Goal: Task Accomplishment & Management: Manage account settings

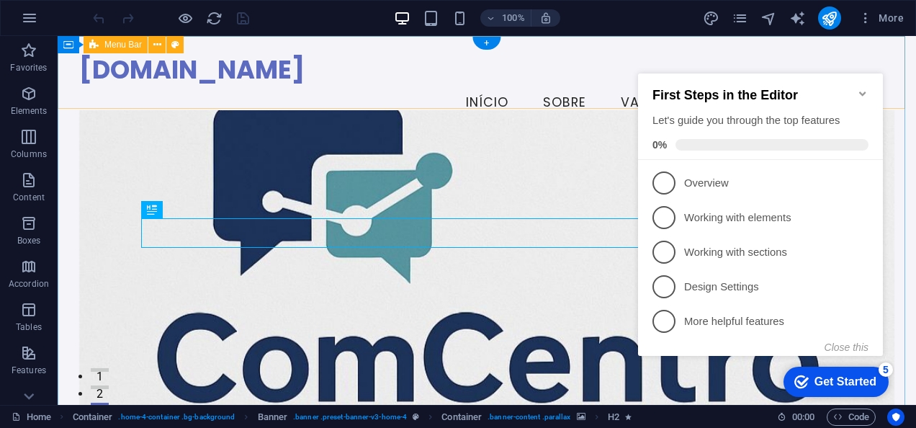
click at [870, 52] on div "comcentro.pt Menu Início Sobre Valores Serviços Contato" at bounding box center [487, 87] width 859 height 103
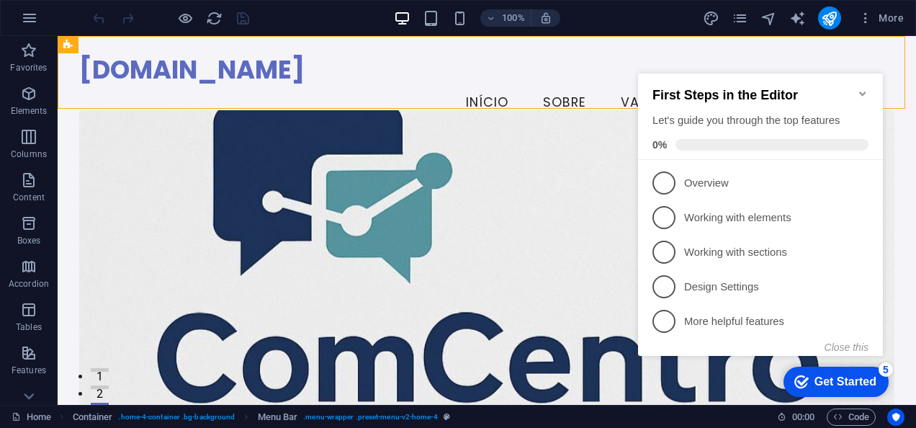
click at [863, 91] on icon "Minimize checklist" at bounding box center [862, 93] width 6 height 4
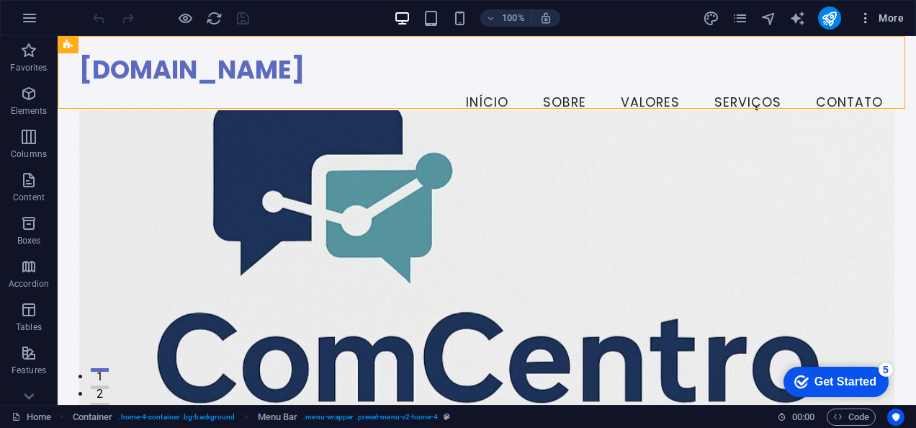
click at [890, 22] on span "More" at bounding box center [881, 18] width 45 height 14
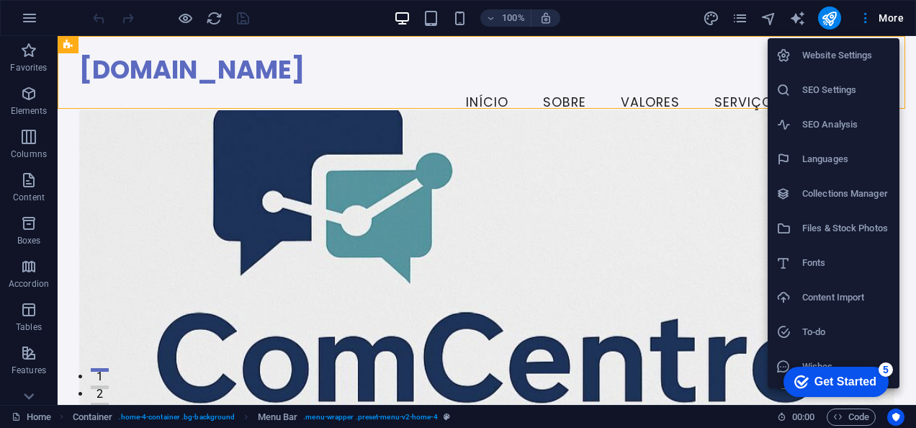
click at [842, 162] on h6 "Languages" at bounding box center [847, 159] width 89 height 17
select select "41"
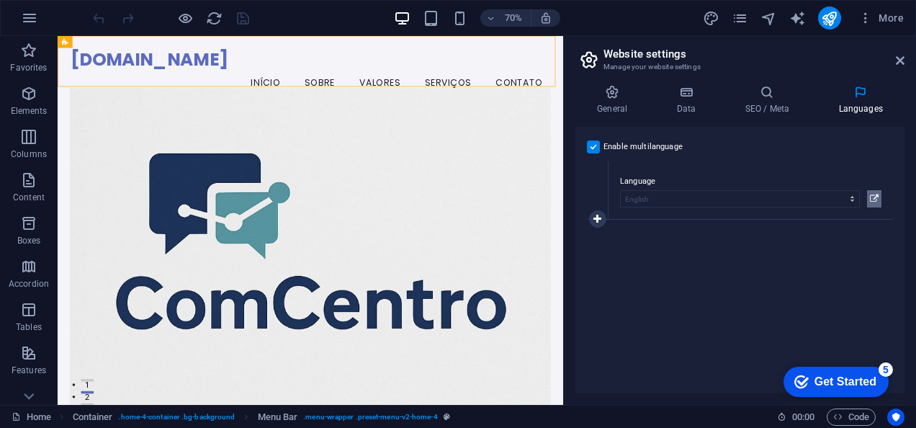
click at [873, 197] on icon at bounding box center [874, 198] width 9 height 17
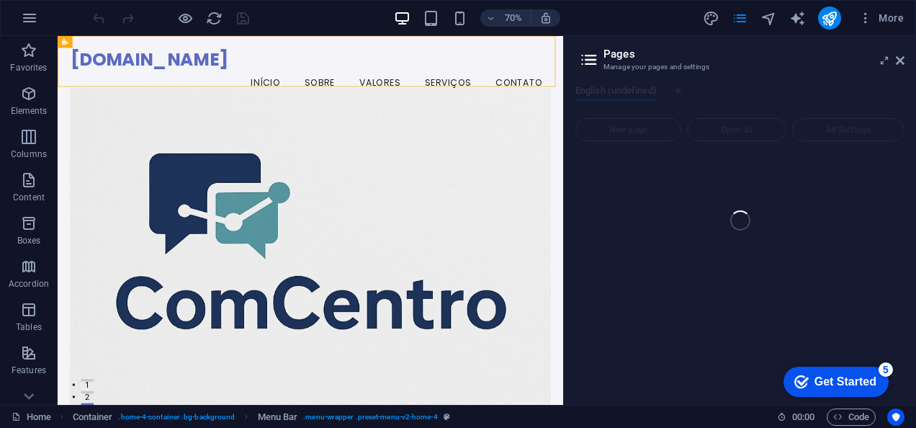
click at [901, 65] on div "Home (en) Favorites Elements Columns Content Boxes Accordion Tables Features Im…" at bounding box center [458, 220] width 916 height 369
click at [901, 56] on div "Home (en) Favorites Elements Columns Content Boxes Accordion Tables Features Im…" at bounding box center [458, 220] width 916 height 369
click at [902, 58] on div "Home (en) Favorites Elements Columns Content Boxes Accordion Tables Features Im…" at bounding box center [458, 220] width 916 height 369
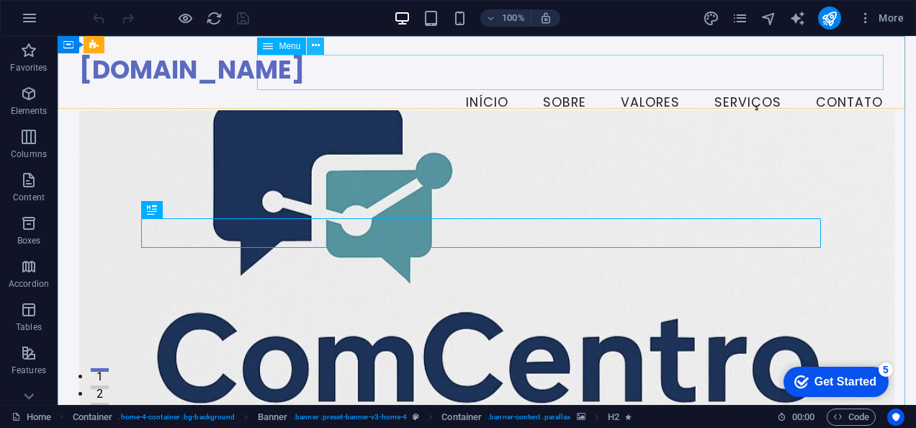
click at [320, 43] on button at bounding box center [315, 45] width 17 height 17
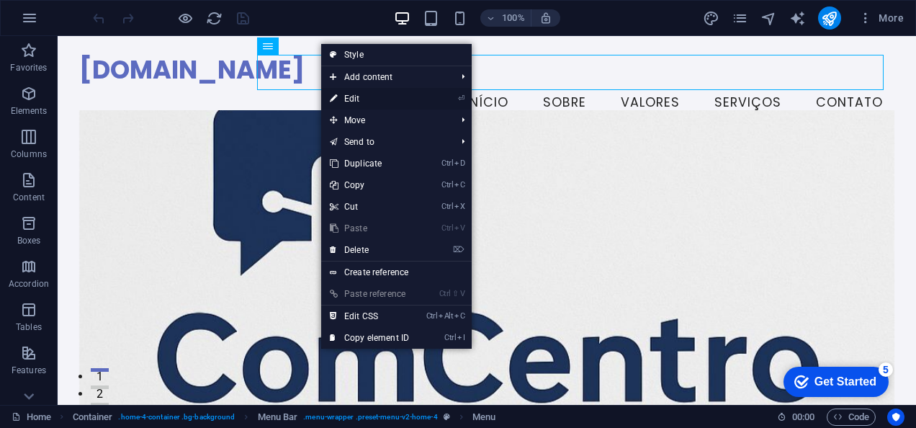
click at [366, 95] on link "⏎ Edit" at bounding box center [369, 99] width 97 height 22
select select
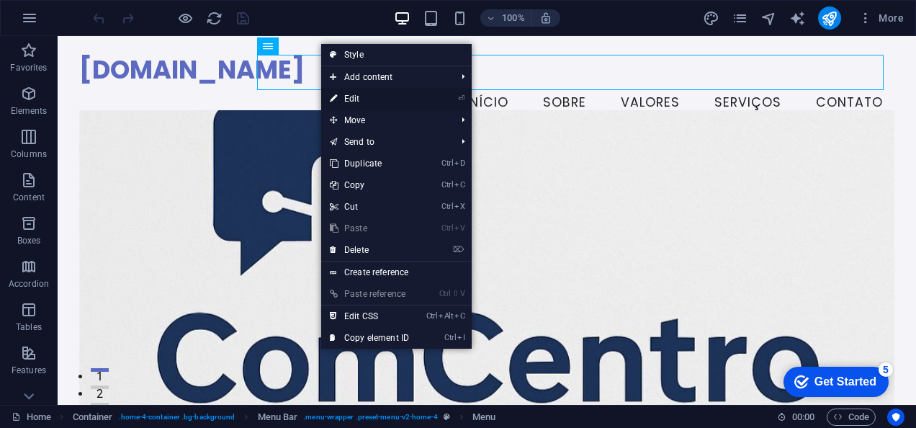
select select
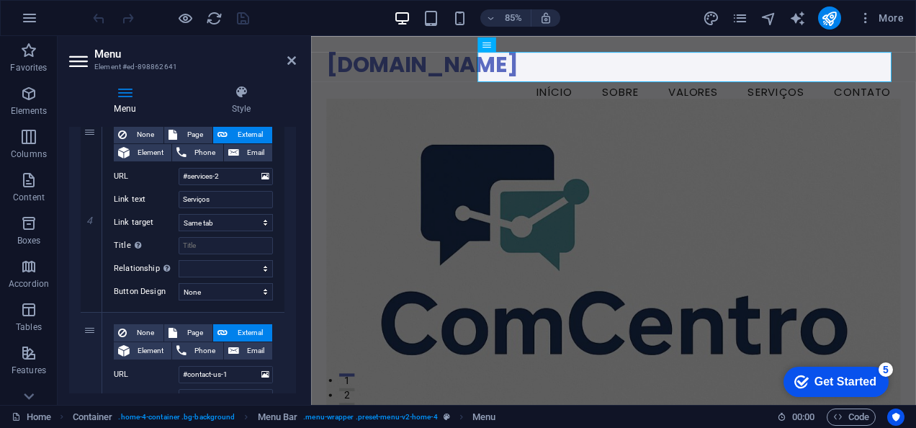
scroll to position [744, 0]
click at [220, 200] on input "Serviços" at bounding box center [226, 198] width 94 height 17
type input "Servi"
select select
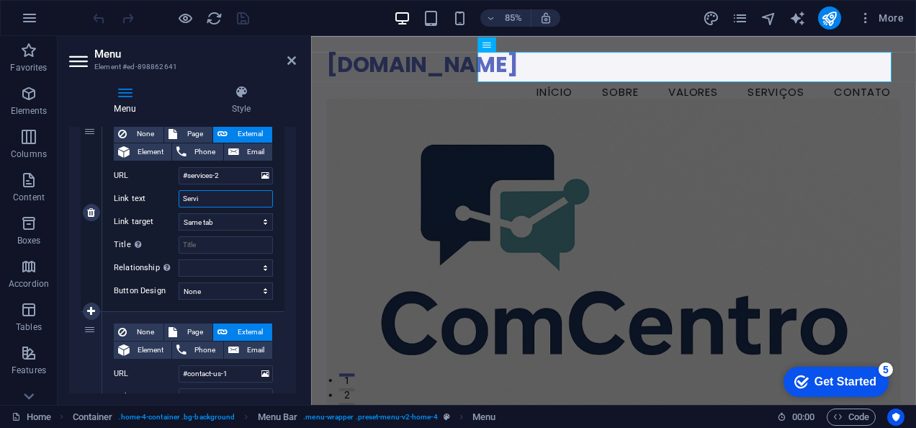
select select
type input "Services"
select select
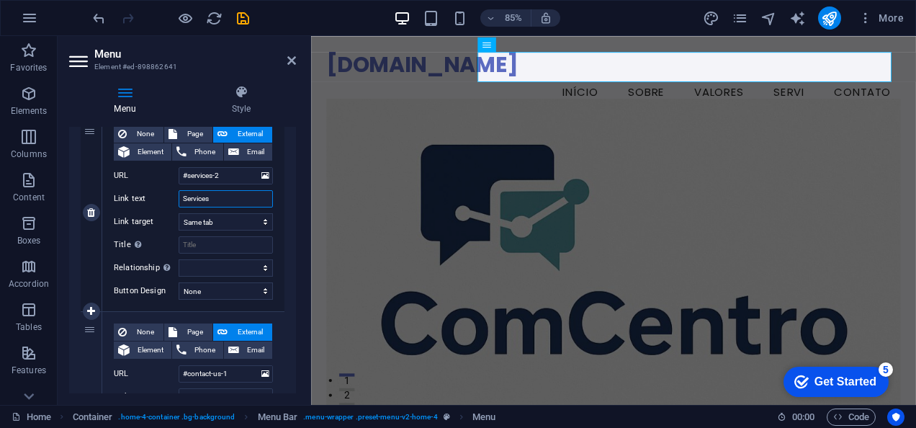
select select
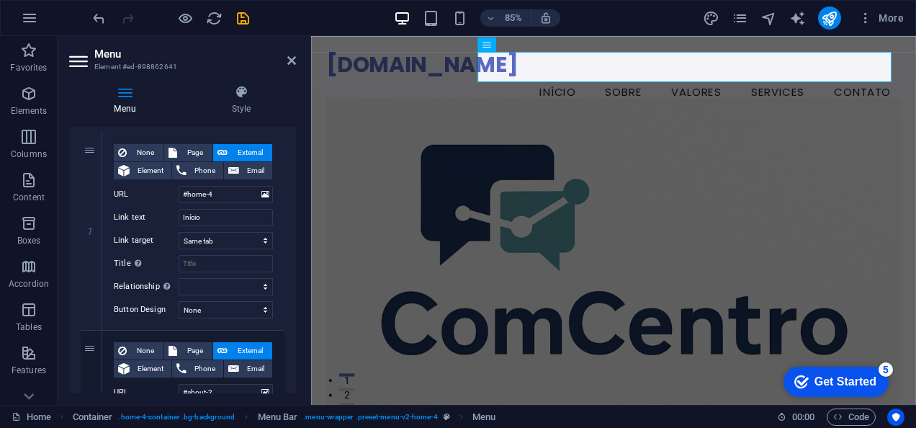
scroll to position [124, 0]
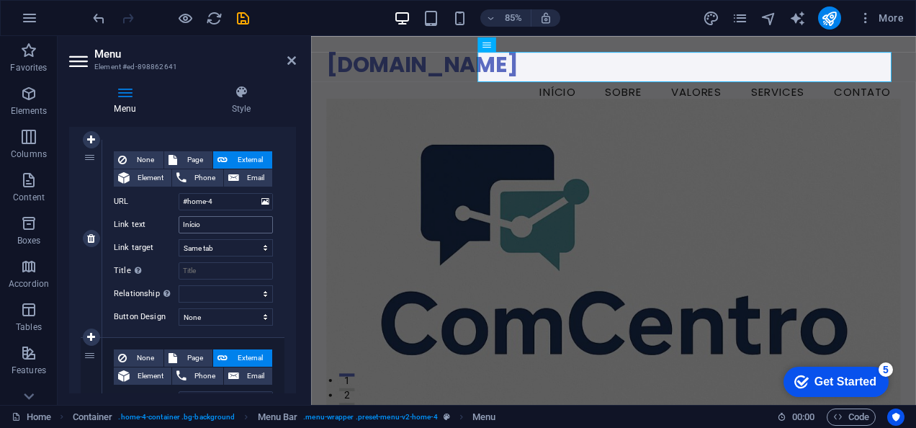
type input "Services"
click at [210, 225] on input "Início" at bounding box center [226, 224] width 94 height 17
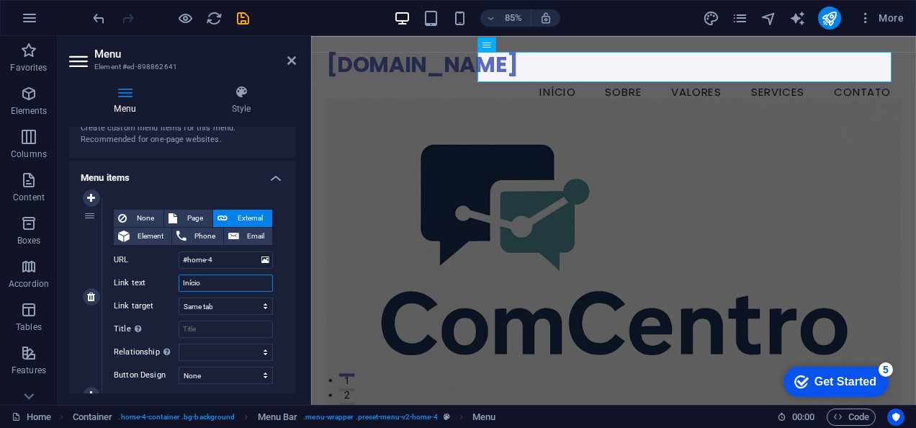
scroll to position [63, 0]
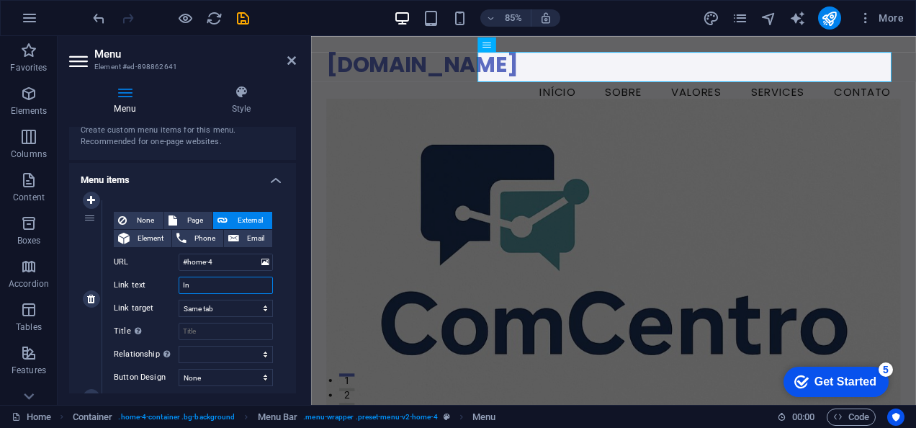
type input "I"
select select
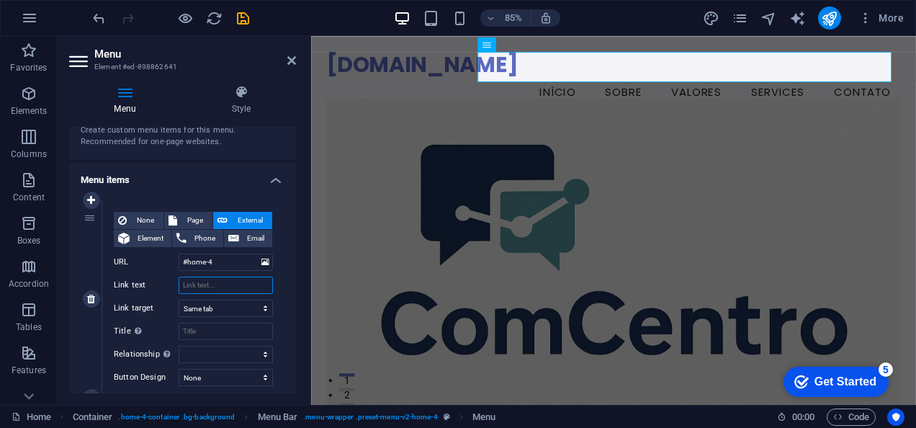
select select
type input "Start"
select select
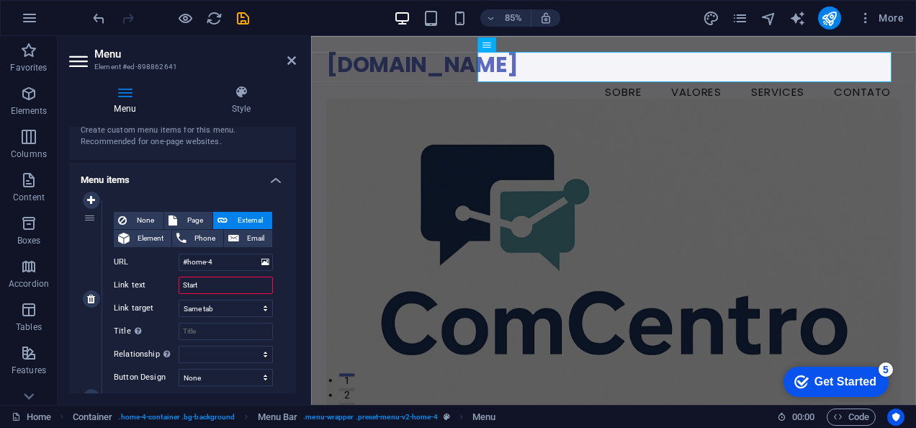
select select
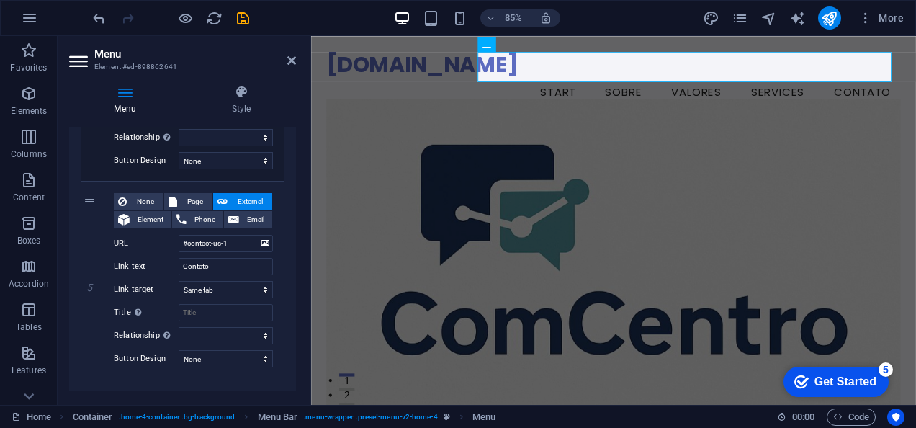
scroll to position [899, 0]
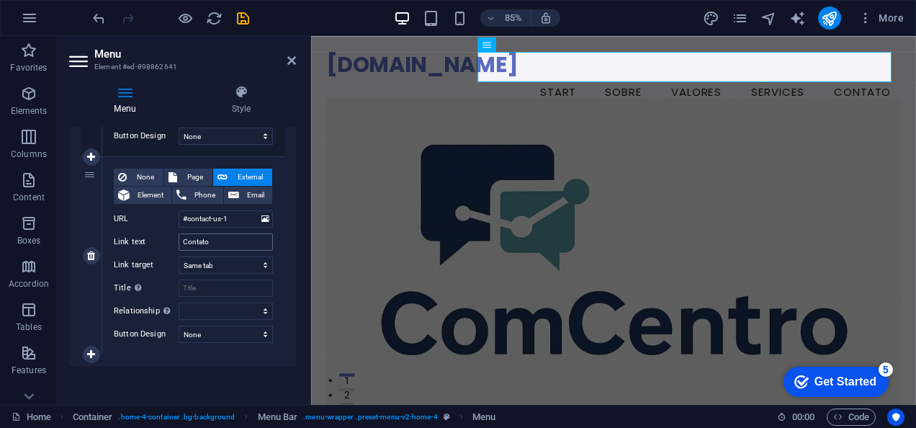
type input "Start"
click at [220, 236] on input "Contato" at bounding box center [226, 241] width 94 height 17
type input "C"
type input "K"
select select
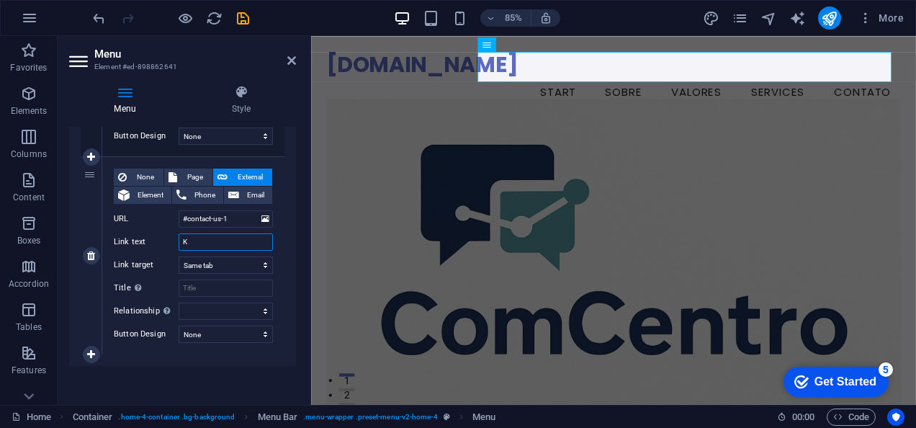
select select
type input "Kon"
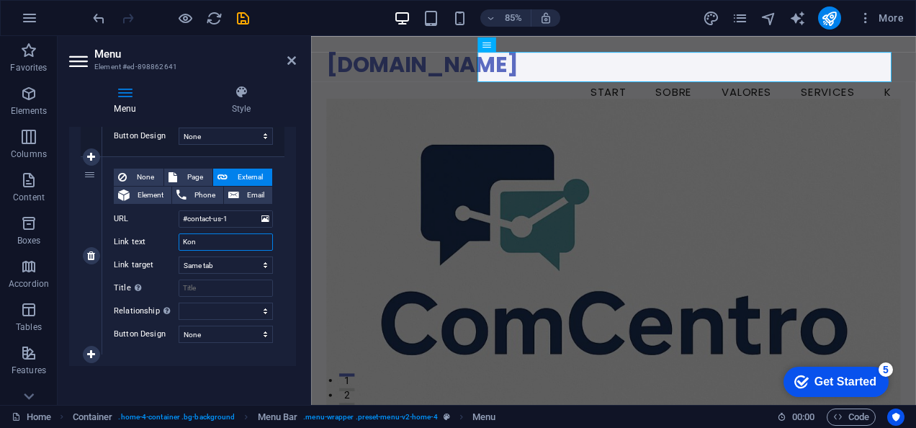
select select
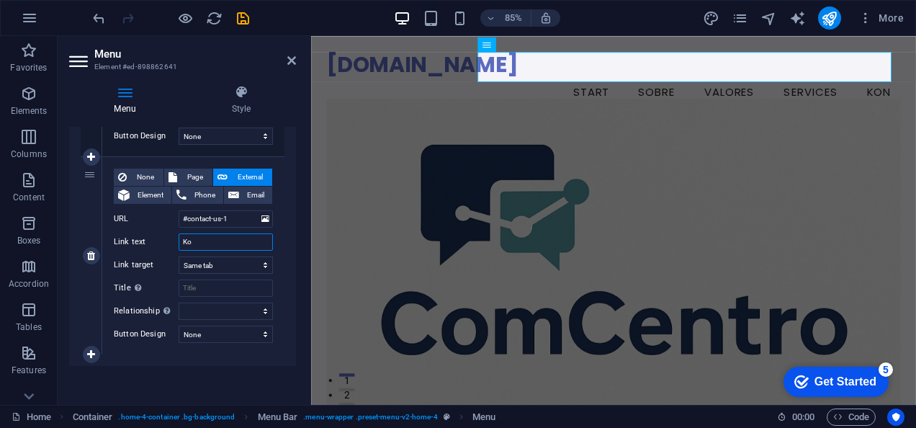
type input "K"
select select
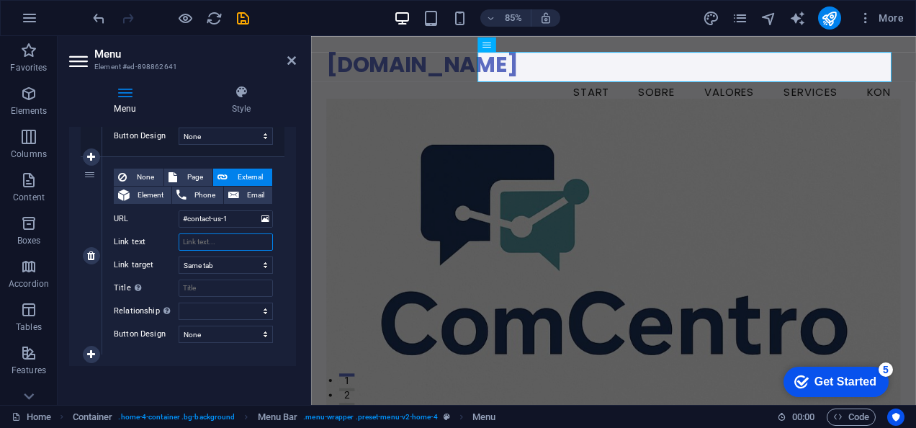
select select
type input "Contact"
select select
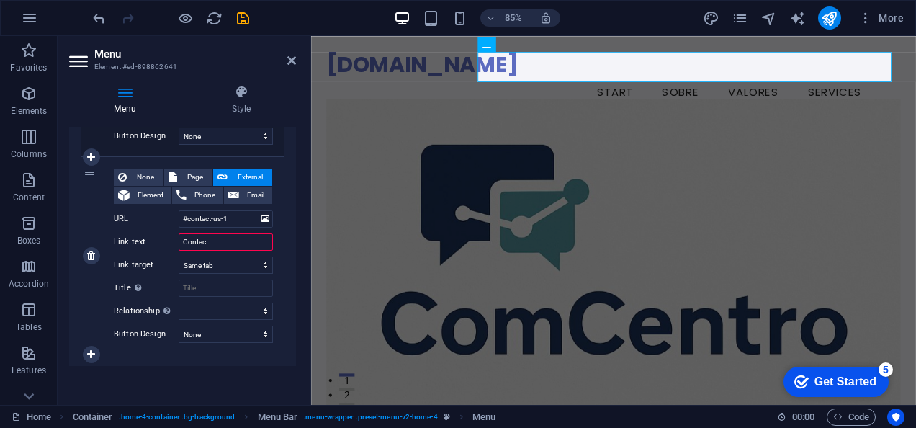
select select
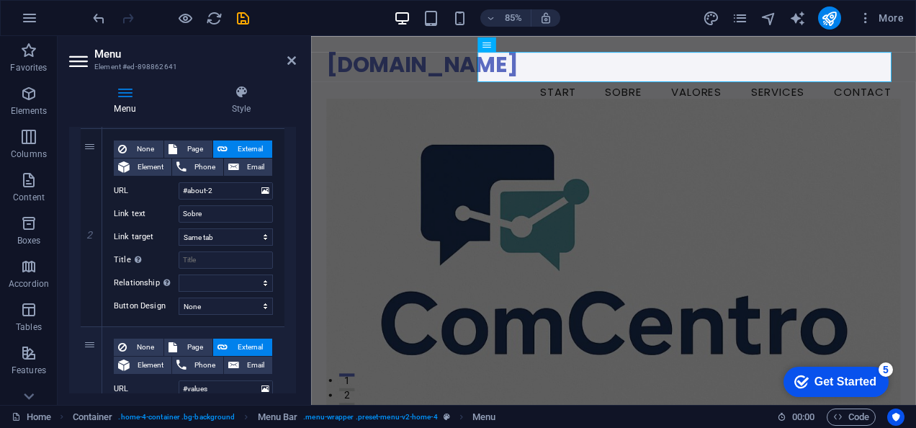
scroll to position [334, 0]
type input "Contact"
click at [251, 229] on select "New tab Same tab Overlay" at bounding box center [226, 235] width 94 height 17
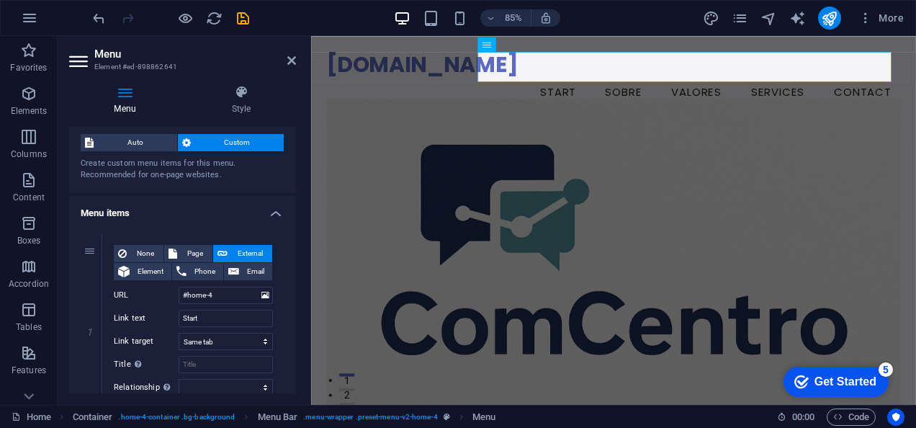
scroll to position [0, 0]
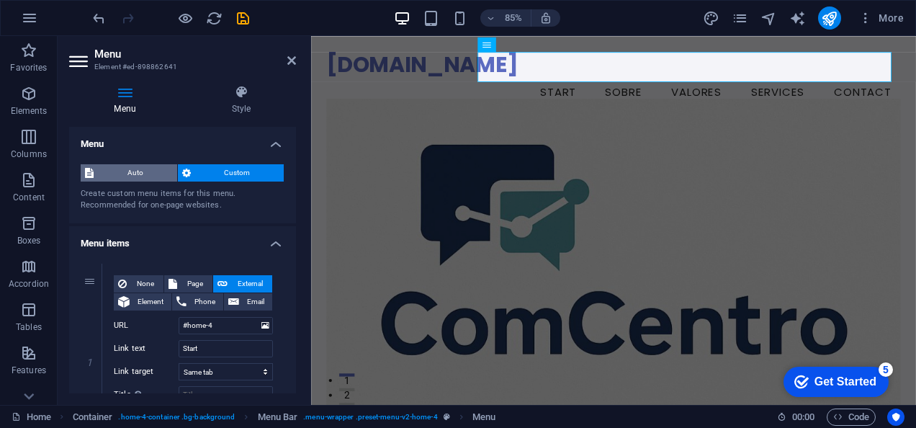
click at [139, 167] on span "Auto" at bounding box center [135, 172] width 75 height 17
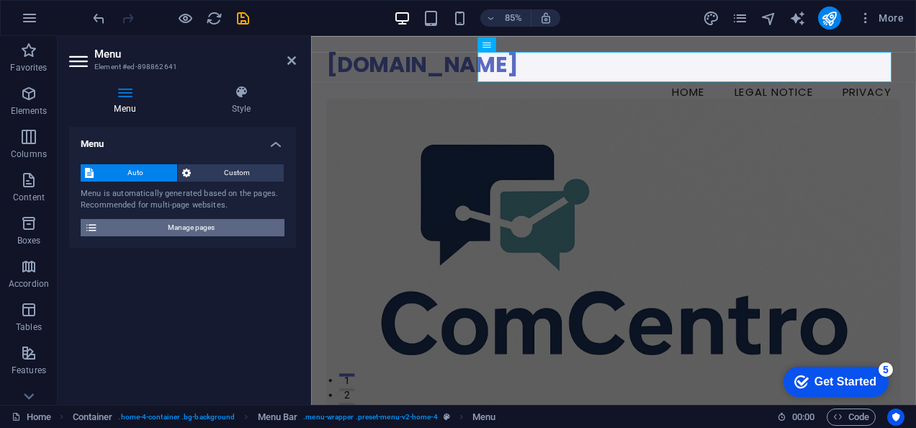
click at [102, 226] on button "Manage pages" at bounding box center [183, 227] width 204 height 17
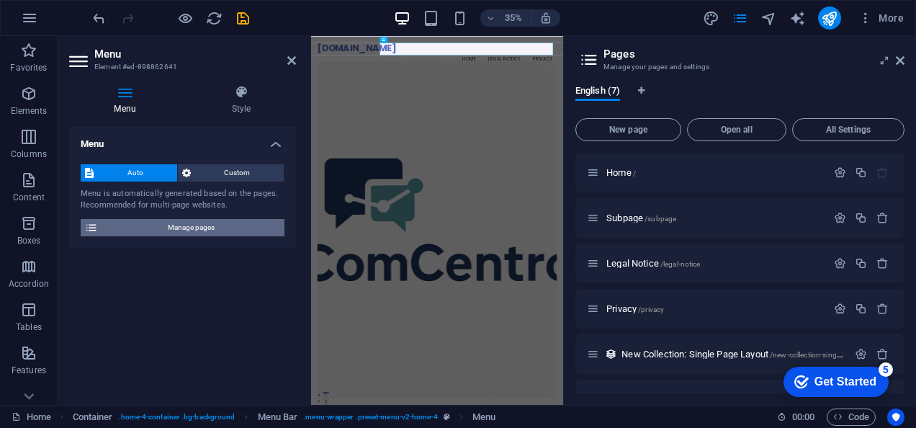
click at [102, 226] on button "Manage pages" at bounding box center [183, 227] width 204 height 17
click at [121, 289] on div "Menu Auto Custom Menu is automatically generated based on the pages. Recommende…" at bounding box center [182, 260] width 227 height 267
click at [186, 336] on div "Menu Auto Custom Menu is automatically generated based on the pages. Recommende…" at bounding box center [182, 260] width 227 height 267
click at [906, 57] on aside "Pages Manage your pages and settings English (7) New page Open all All Settings…" at bounding box center [739, 220] width 353 height 369
click at [901, 58] on icon at bounding box center [900, 61] width 9 height 12
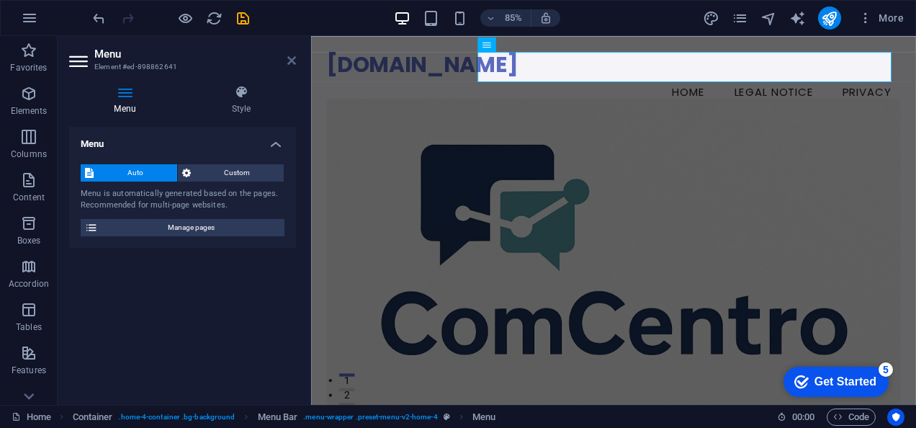
click at [290, 65] on icon at bounding box center [291, 61] width 9 height 12
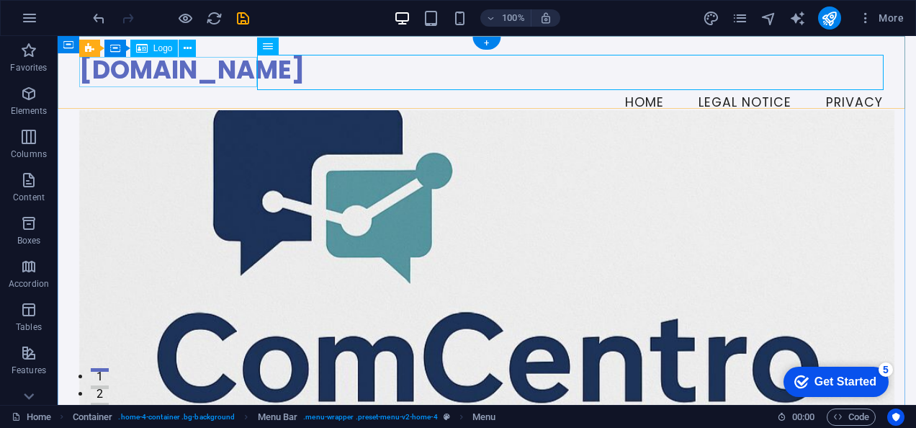
click at [232, 72] on div "[DOMAIN_NAME]" at bounding box center [487, 70] width 816 height 30
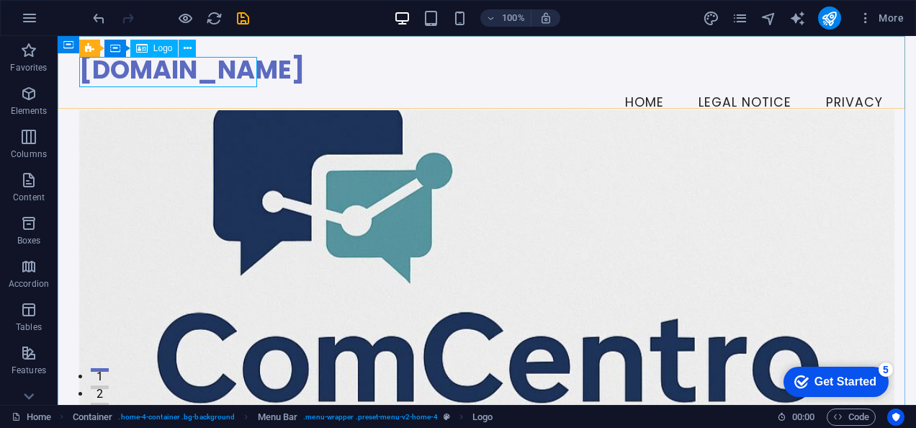
click at [156, 44] on span "Logo" at bounding box center [162, 48] width 19 height 9
click at [157, 49] on span "Logo" at bounding box center [162, 48] width 19 height 9
click at [166, 50] on span "Logo" at bounding box center [162, 48] width 19 height 9
click at [189, 49] on icon at bounding box center [188, 48] width 8 height 15
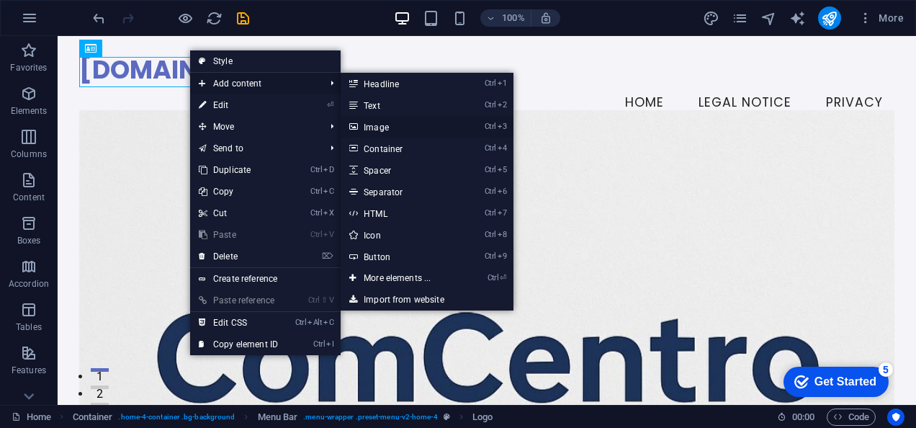
click at [370, 128] on link "Ctrl 3 Image" at bounding box center [400, 127] width 119 height 22
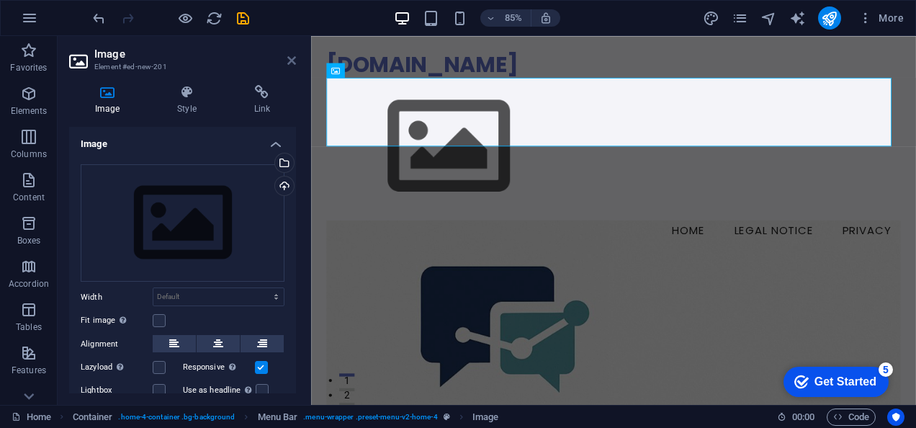
click at [294, 59] on icon at bounding box center [291, 61] width 9 height 12
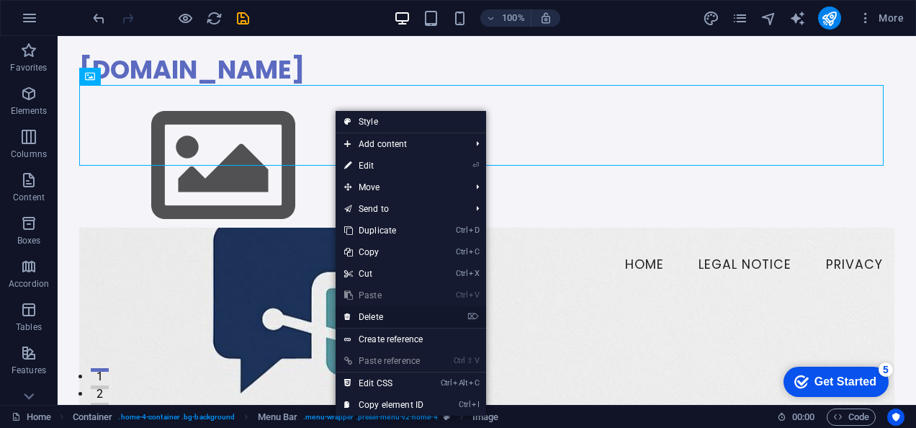
click at [386, 316] on link "⌦ Delete" at bounding box center [384, 317] width 97 height 22
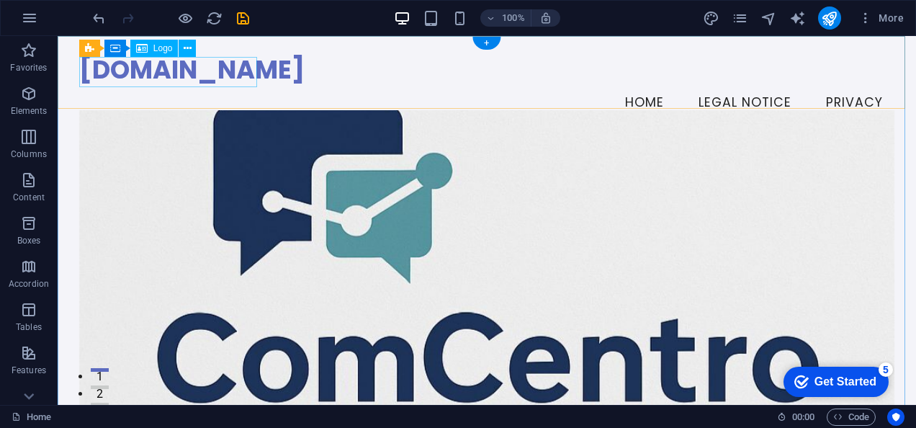
click at [153, 69] on div "[DOMAIN_NAME]" at bounding box center [487, 70] width 816 height 30
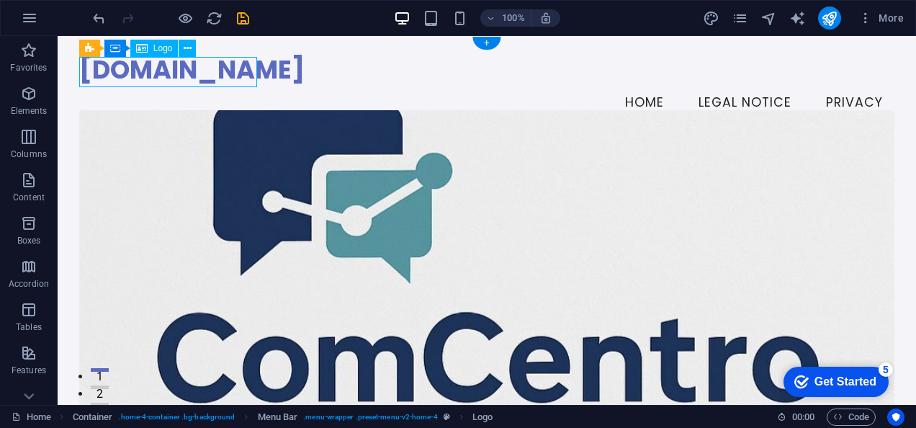
click at [153, 69] on div "[DOMAIN_NAME]" at bounding box center [487, 70] width 816 height 30
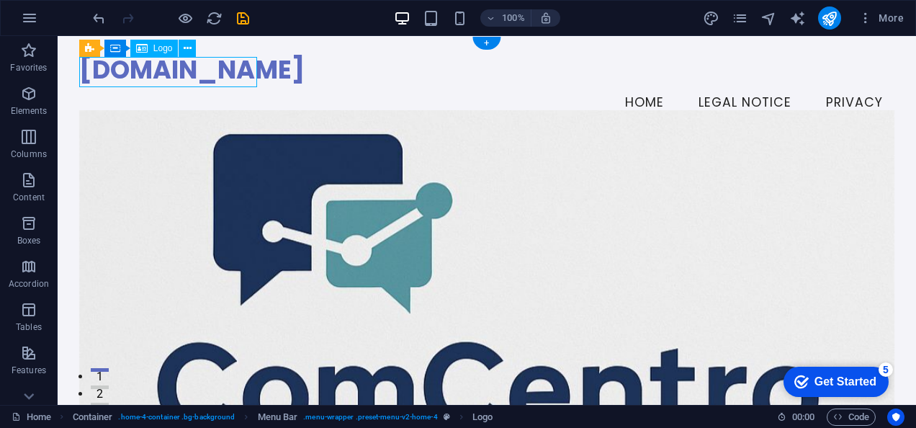
select select "px"
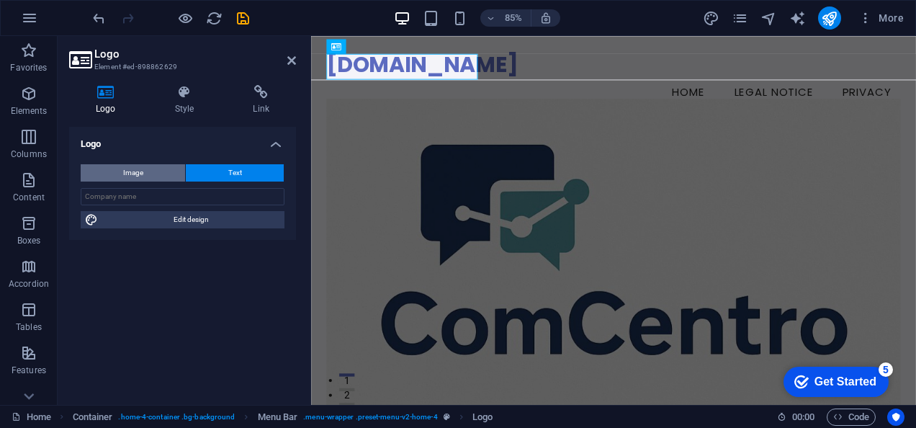
click at [161, 170] on button "Image" at bounding box center [133, 172] width 104 height 17
select select "DISABLED_OPTION_VALUE"
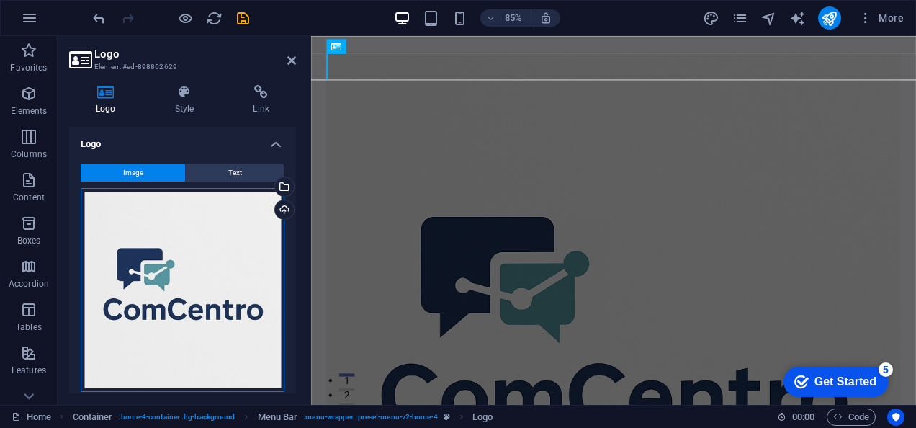
click at [179, 230] on div "Drag files here, click to choose files or select files from Files or our free s…" at bounding box center [183, 290] width 204 height 204
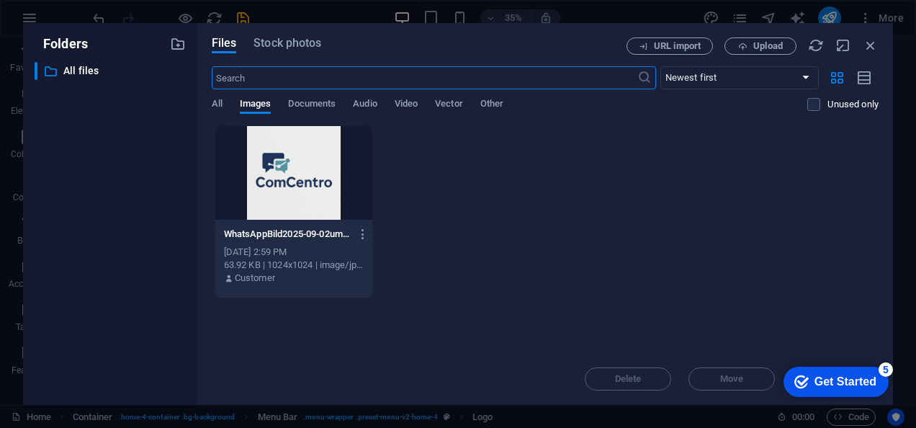
click at [305, 209] on div at bounding box center [294, 173] width 158 height 94
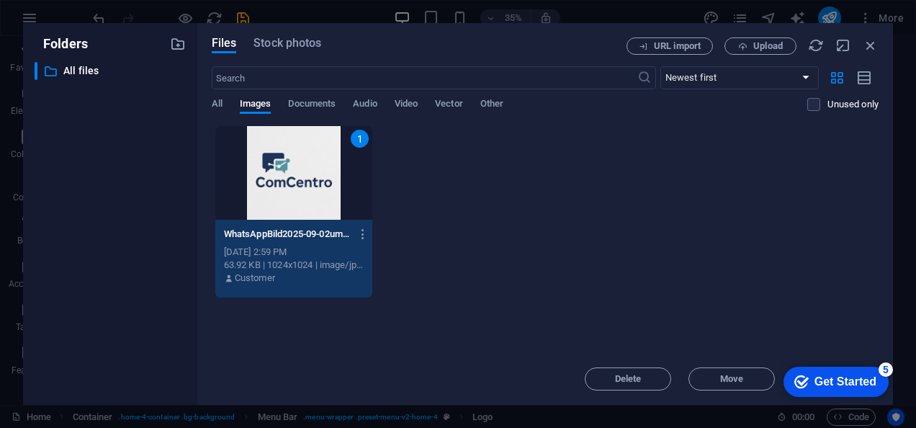
click at [305, 209] on div "1" at bounding box center [294, 173] width 158 height 94
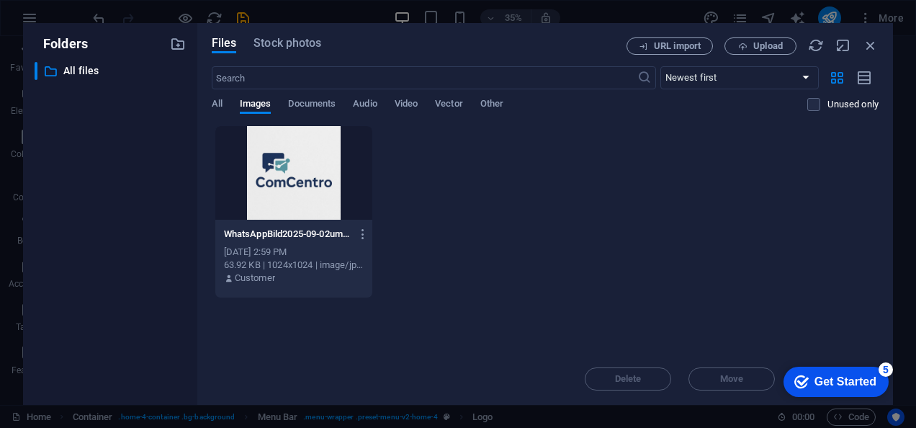
click at [305, 209] on div at bounding box center [294, 173] width 158 height 94
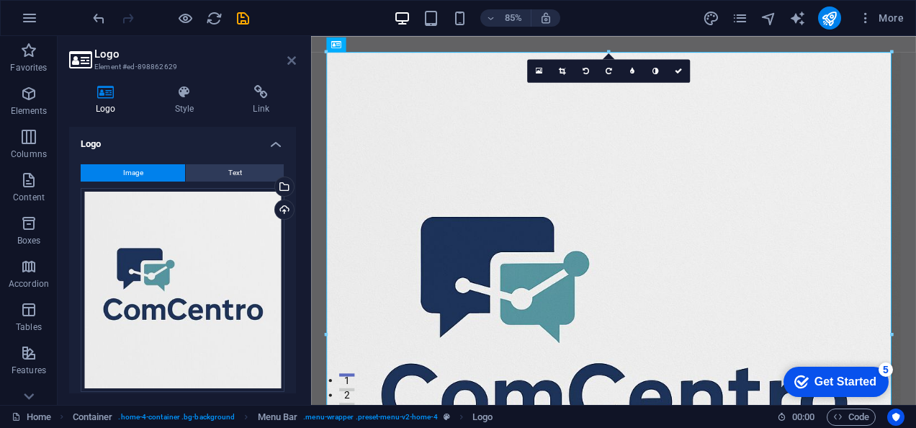
click at [292, 61] on icon at bounding box center [291, 61] width 9 height 12
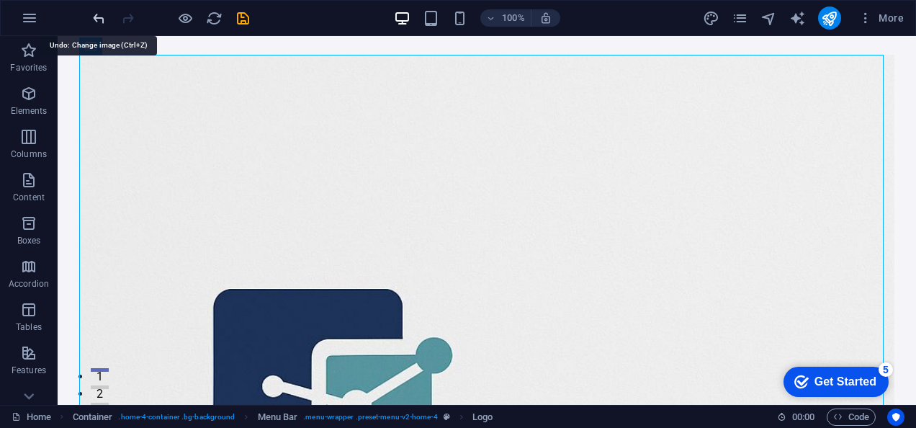
click at [103, 23] on icon "undo" at bounding box center [99, 18] width 17 height 17
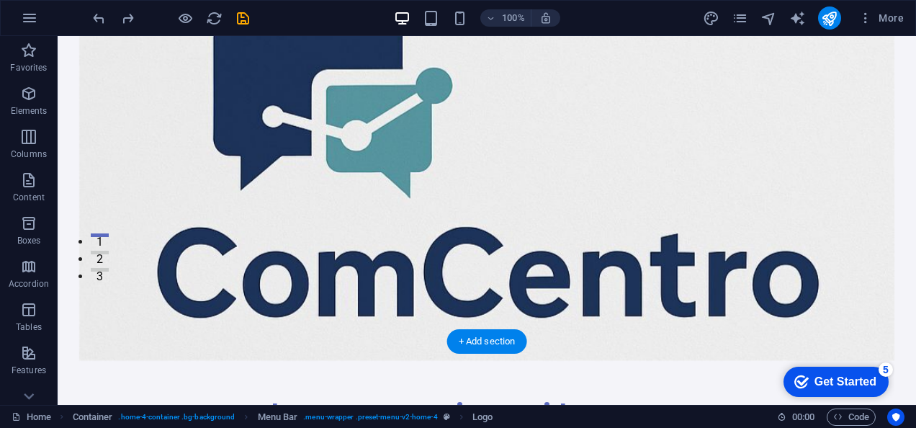
scroll to position [137, 0]
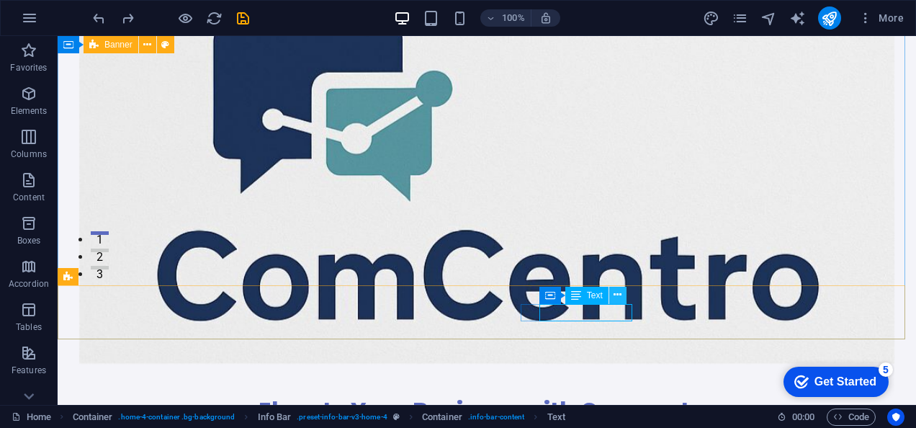
click at [618, 290] on icon at bounding box center [618, 294] width 8 height 15
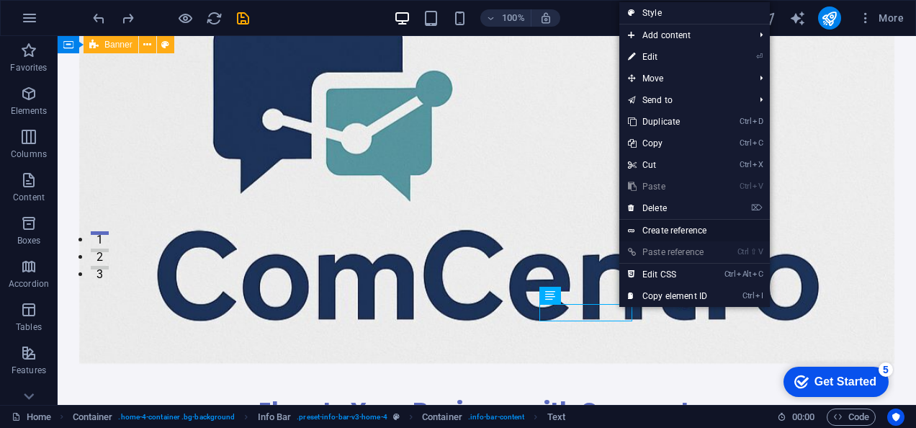
click at [674, 227] on link "Create reference" at bounding box center [695, 231] width 151 height 22
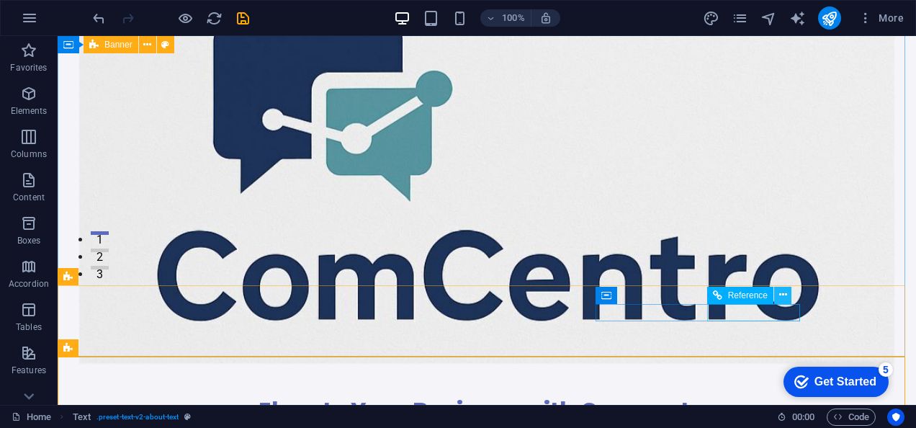
click at [785, 295] on icon at bounding box center [784, 294] width 8 height 15
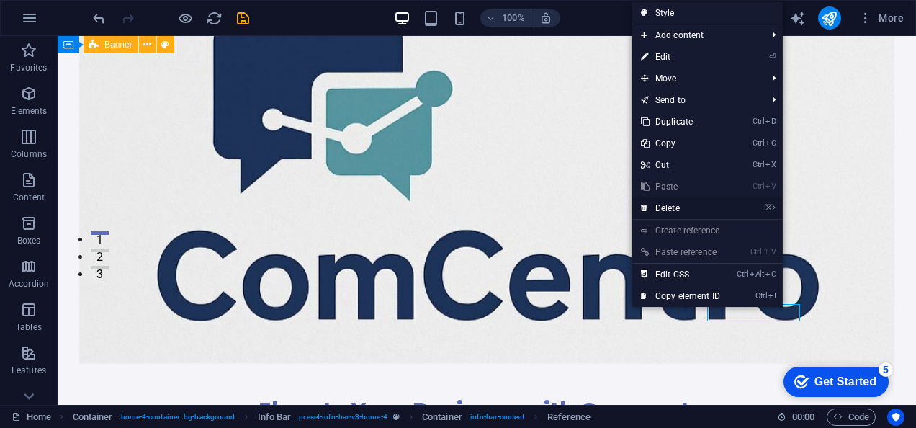
click at [682, 202] on link "⌦ Delete" at bounding box center [681, 208] width 97 height 22
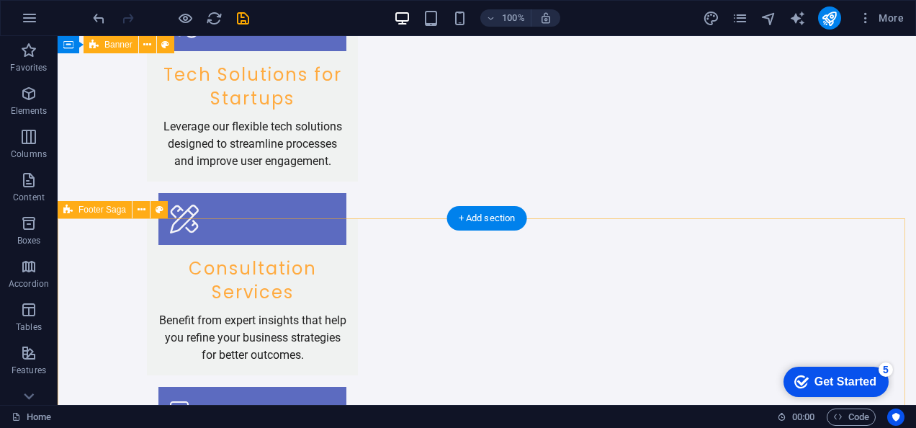
scroll to position [2197, 0]
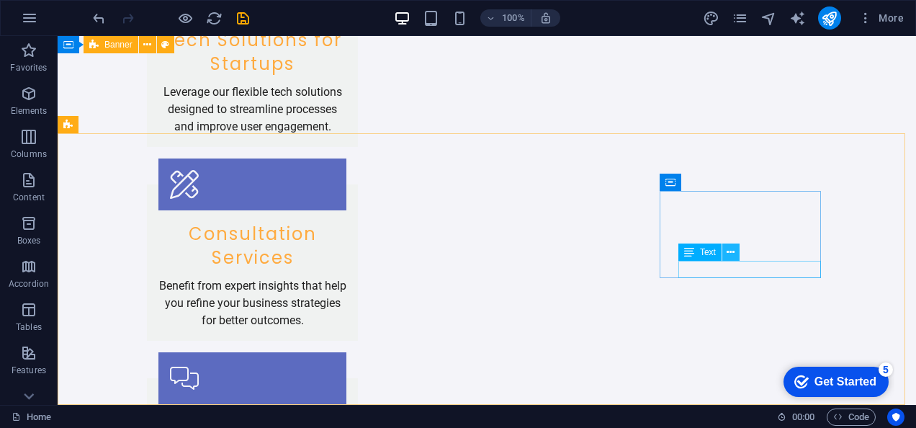
click at [735, 249] on button at bounding box center [731, 252] width 17 height 17
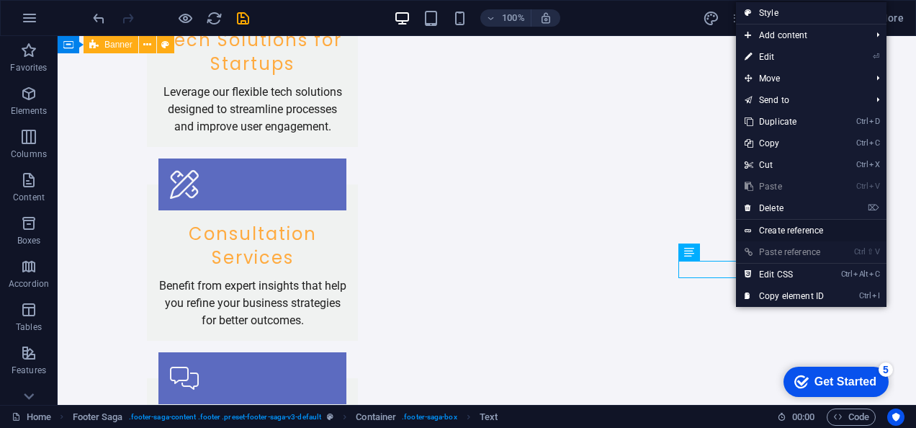
click at [781, 228] on link "Create reference" at bounding box center [811, 231] width 151 height 22
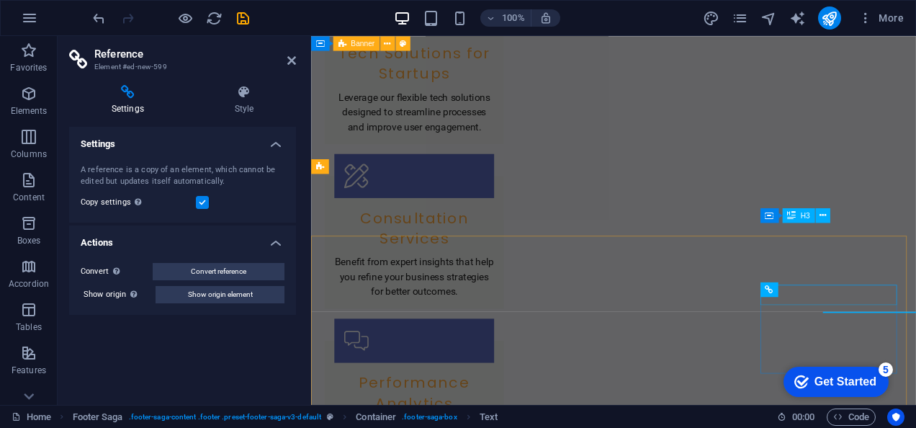
scroll to position [2187, 0]
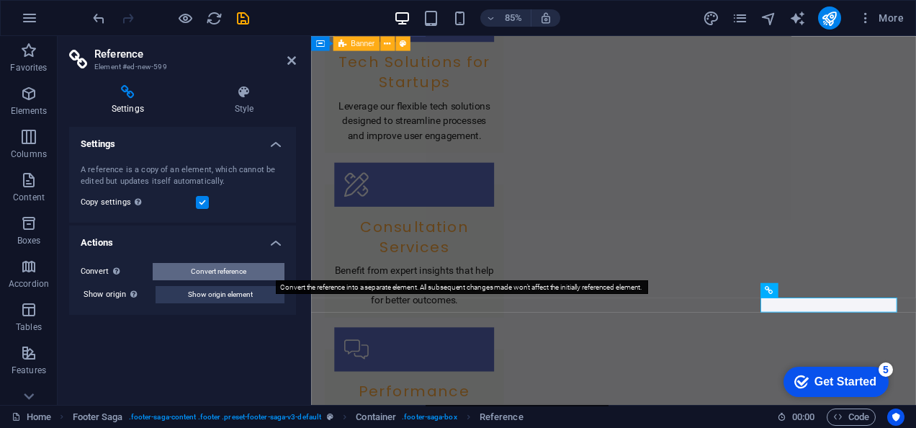
click at [207, 267] on span "Convert reference" at bounding box center [218, 271] width 55 height 17
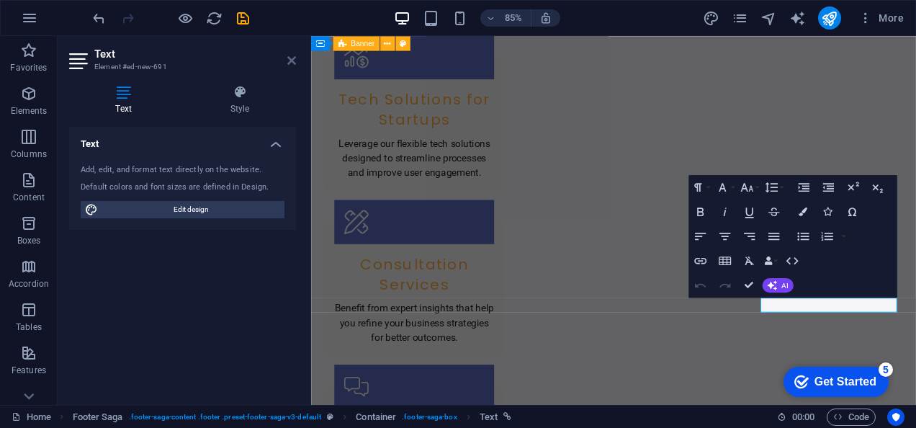
click at [292, 61] on icon at bounding box center [291, 61] width 9 height 12
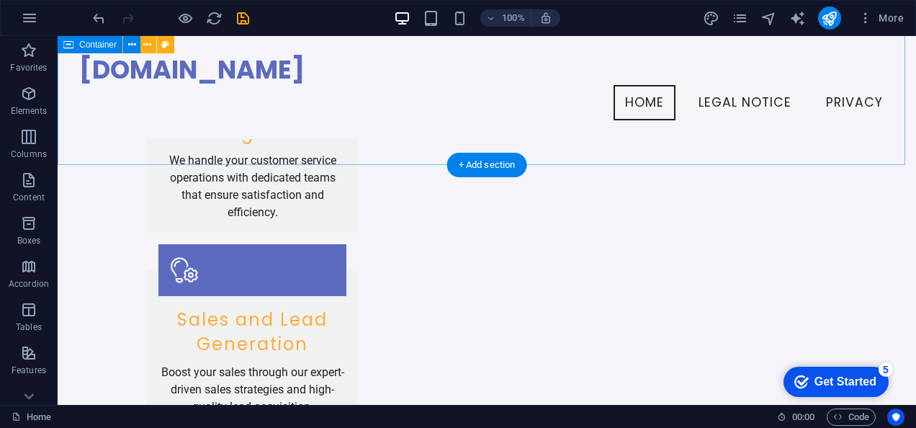
scroll to position [1692, 0]
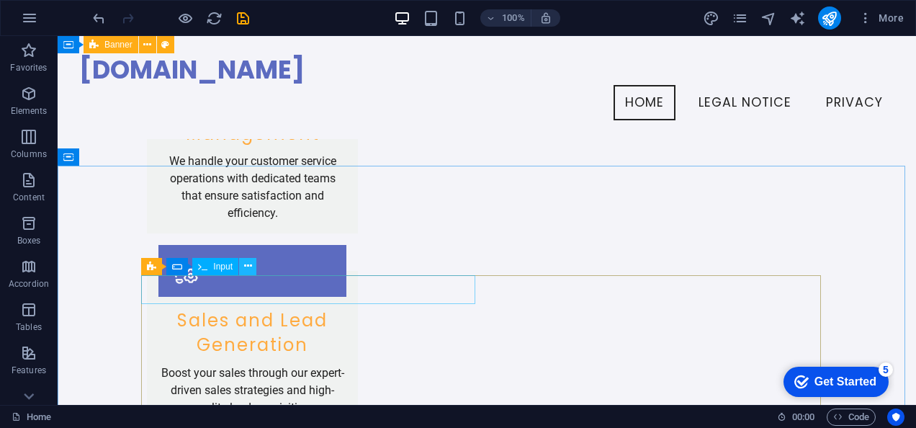
click at [241, 263] on button at bounding box center [247, 266] width 17 height 17
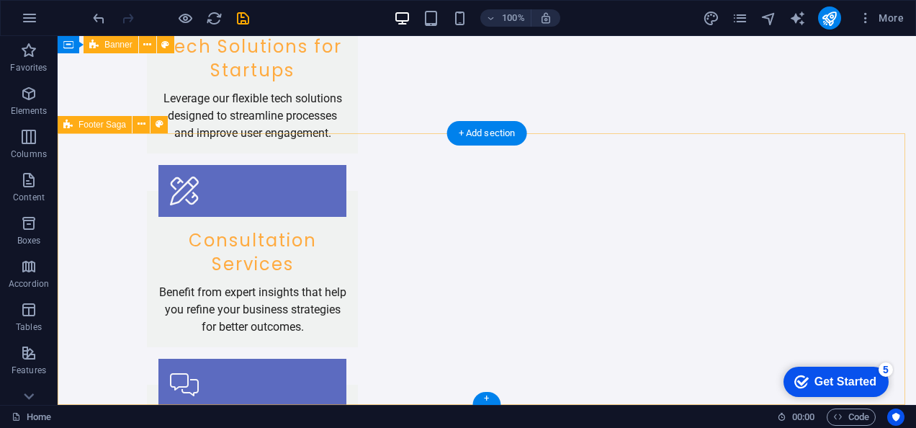
scroll to position [2197, 0]
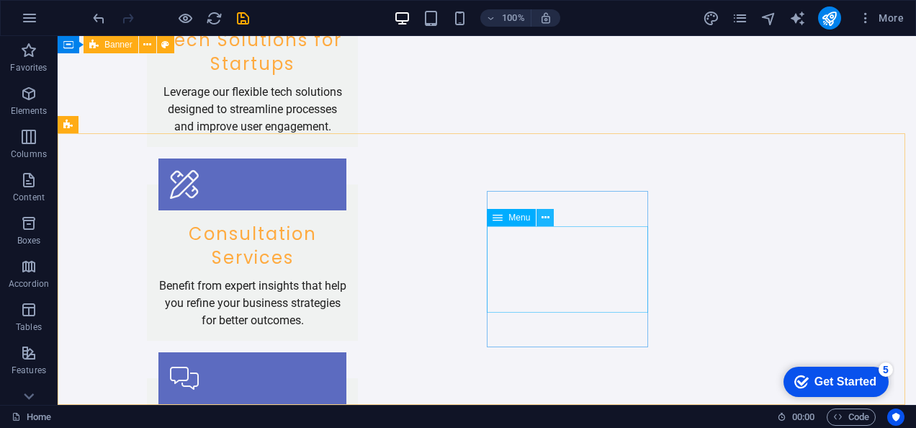
click at [540, 218] on button at bounding box center [545, 217] width 17 height 17
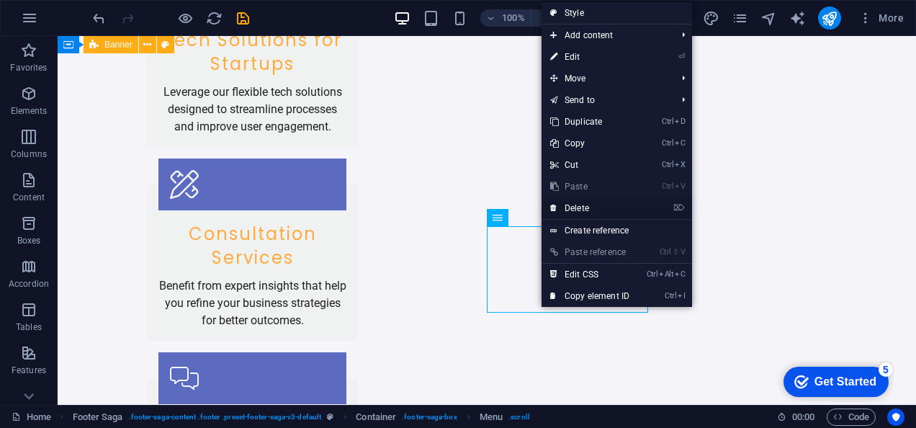
click at [591, 202] on link "⌦ Delete" at bounding box center [590, 208] width 97 height 22
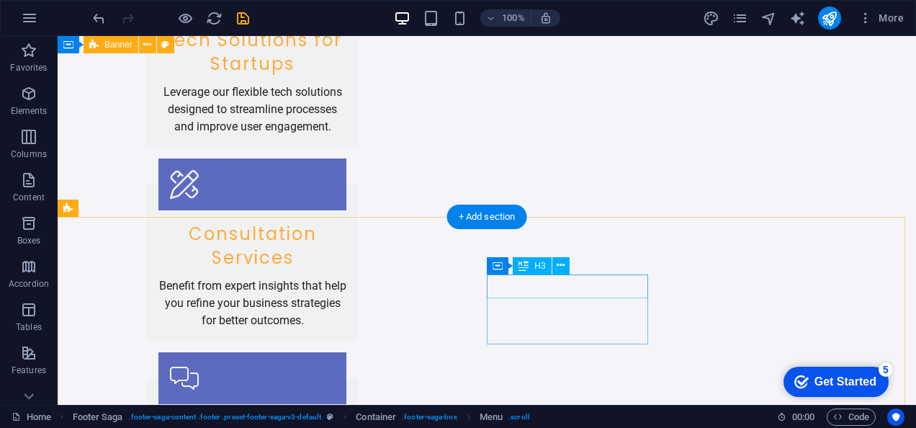
scroll to position [2186, 0]
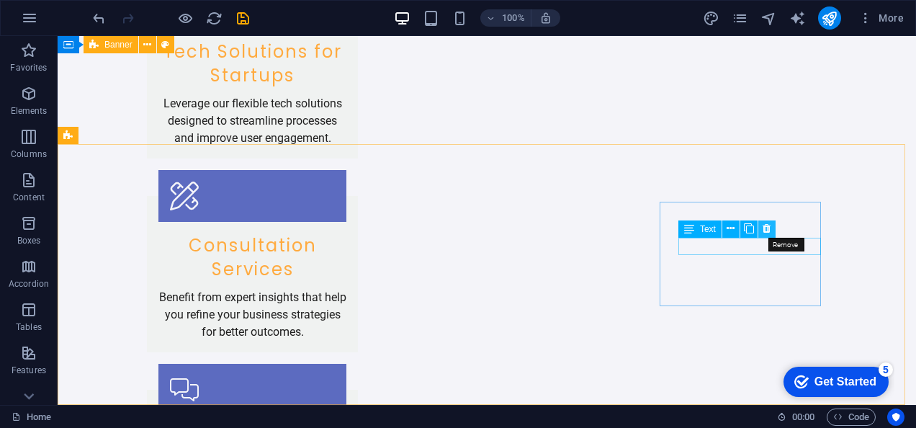
click at [771, 223] on button at bounding box center [767, 228] width 17 height 17
click at [751, 233] on icon at bounding box center [750, 228] width 8 height 15
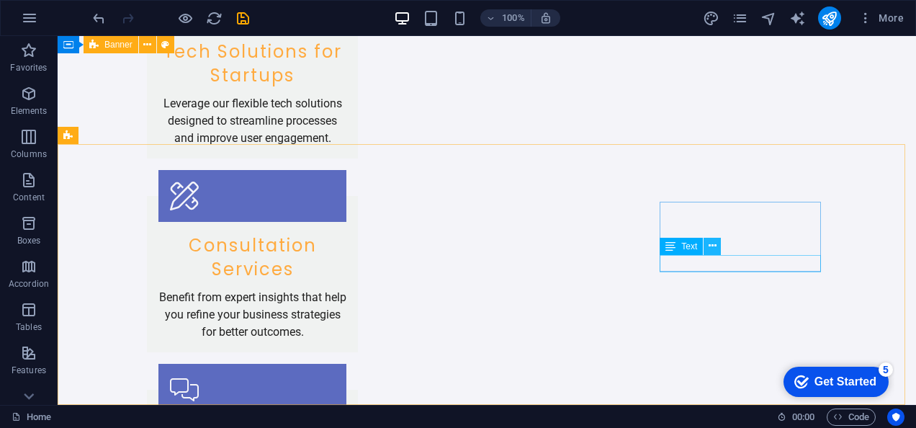
click at [719, 246] on button at bounding box center [712, 246] width 17 height 17
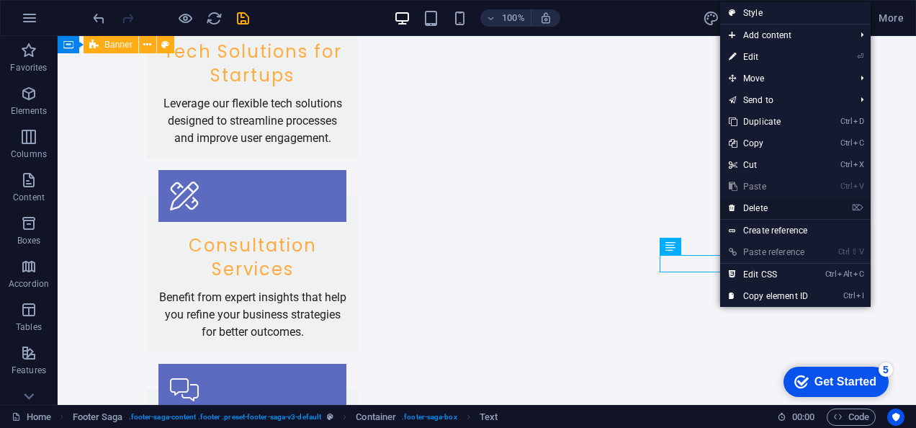
click at [744, 205] on link "⌦ Delete" at bounding box center [768, 208] width 97 height 22
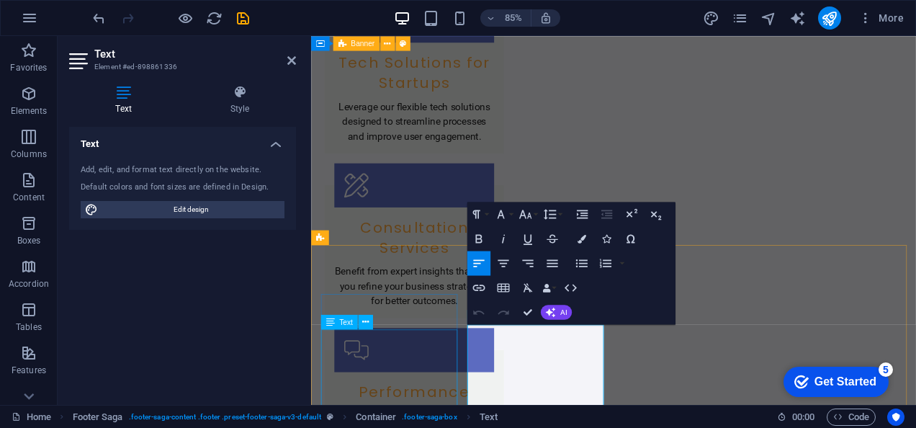
scroll to position [2176, 0]
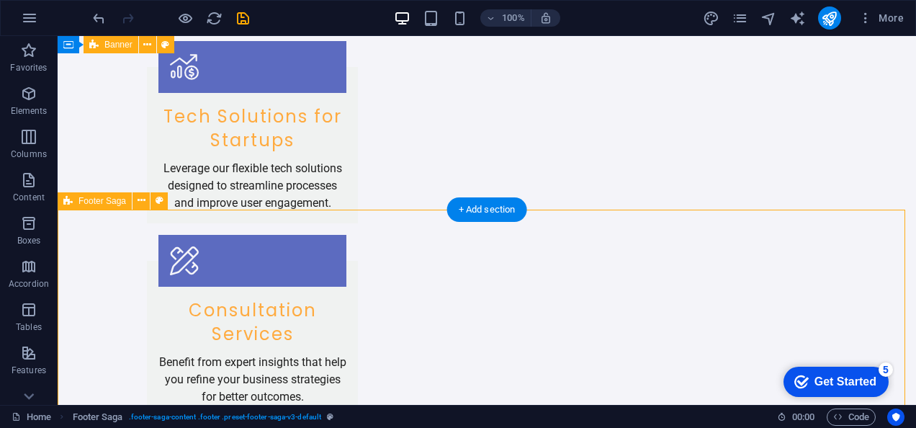
scroll to position [2186, 0]
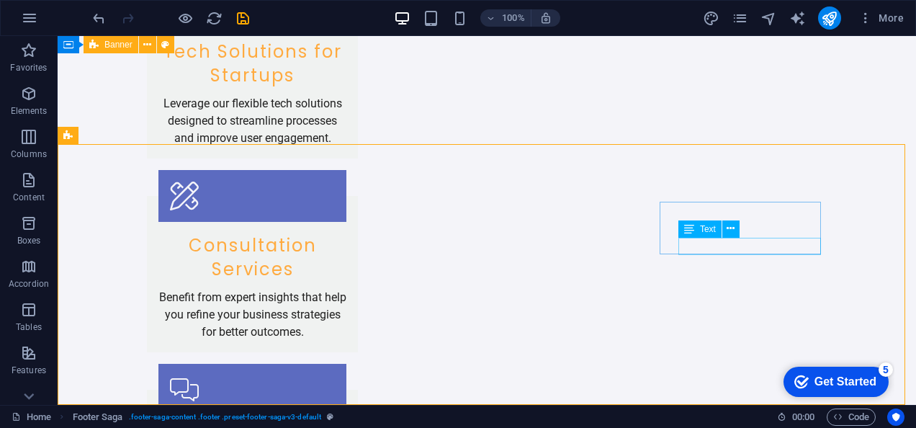
click at [703, 229] on span "Text" at bounding box center [708, 229] width 16 height 9
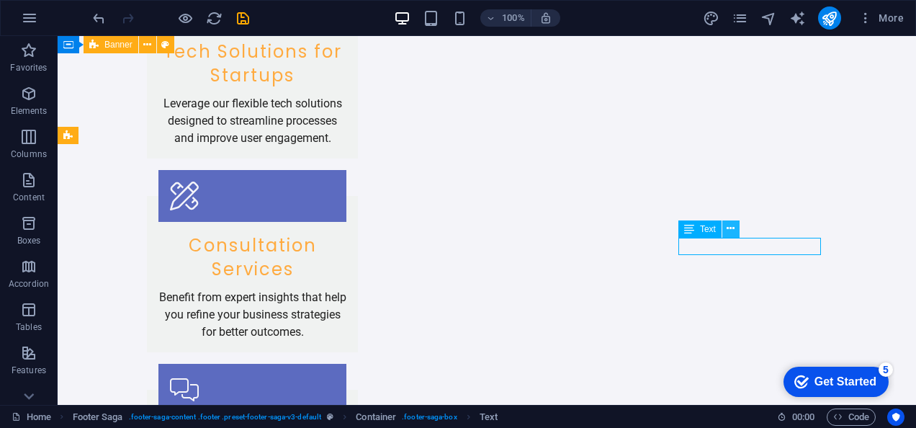
click at [727, 228] on icon at bounding box center [731, 228] width 8 height 15
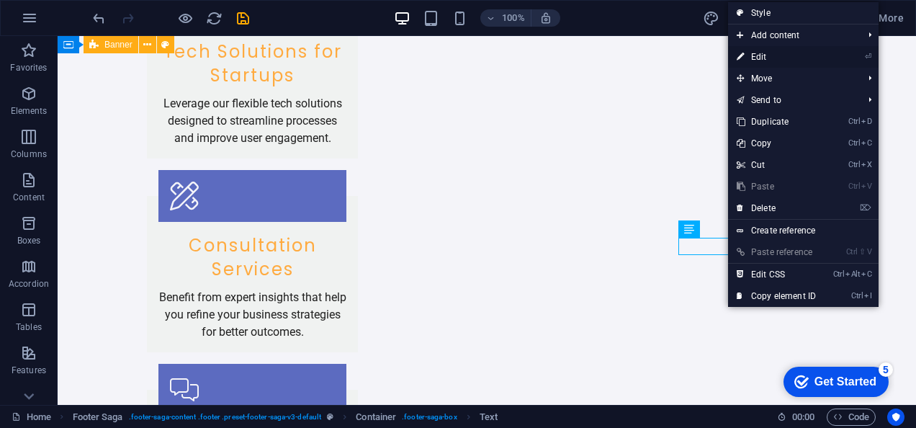
click at [778, 52] on link "⏎ Edit" at bounding box center [776, 57] width 97 height 22
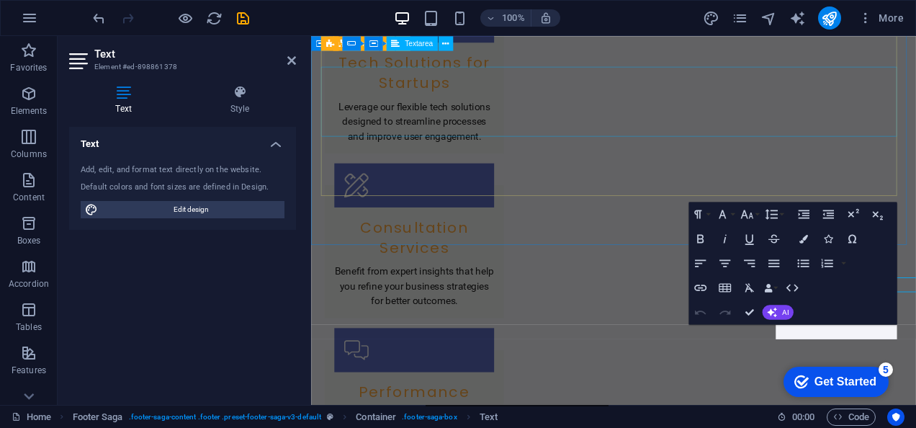
scroll to position [2176, 0]
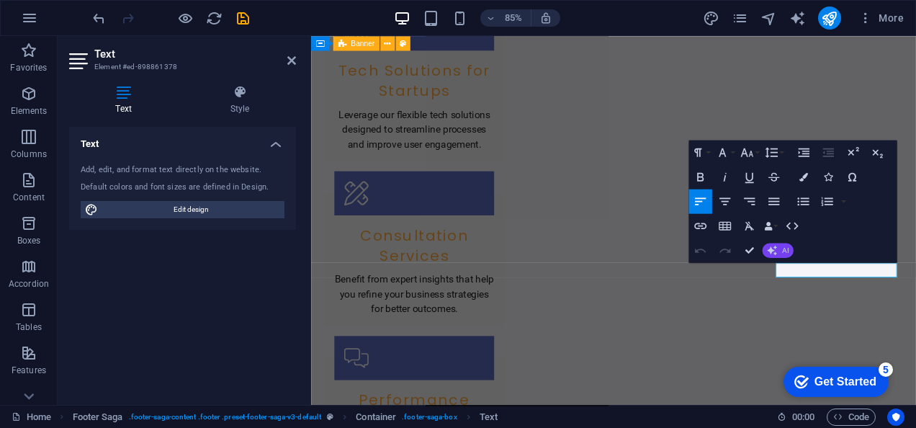
click at [787, 256] on button "AI" at bounding box center [778, 250] width 31 height 14
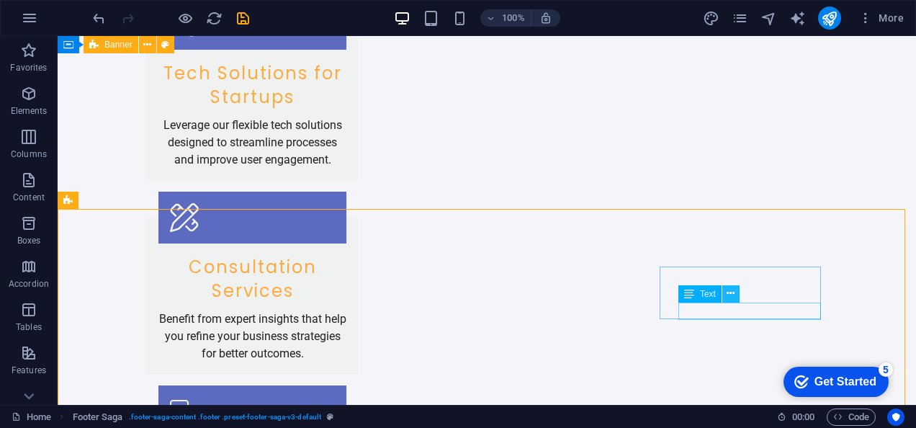
click at [727, 295] on icon at bounding box center [731, 293] width 8 height 15
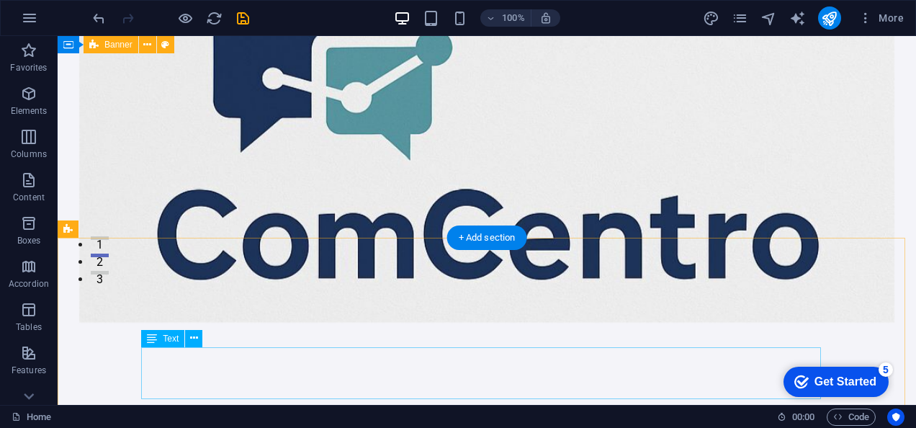
scroll to position [0, 0]
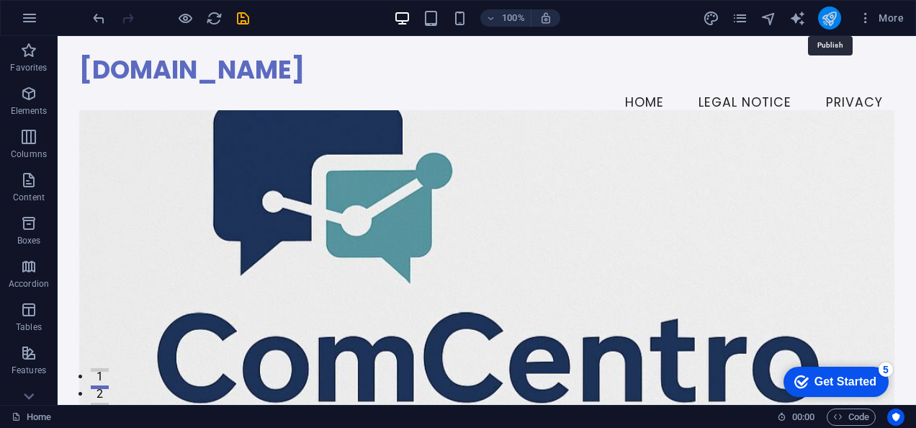
click at [837, 14] on icon "publish" at bounding box center [829, 18] width 17 height 17
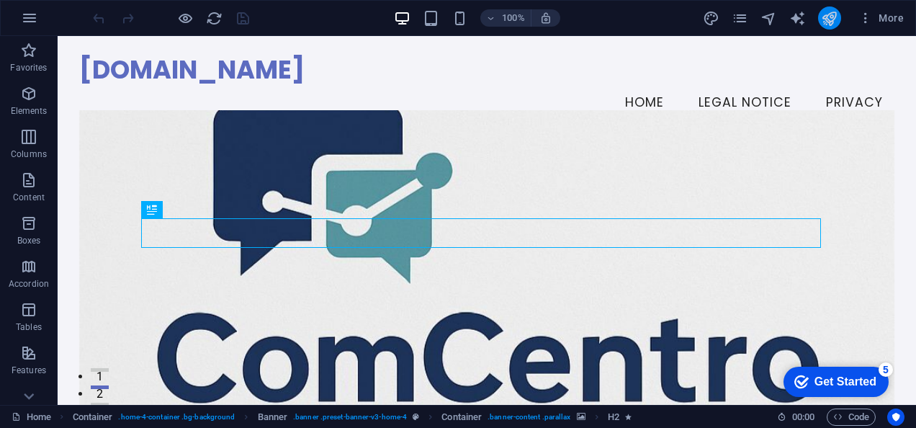
click at [840, 17] on button "publish" at bounding box center [829, 17] width 23 height 23
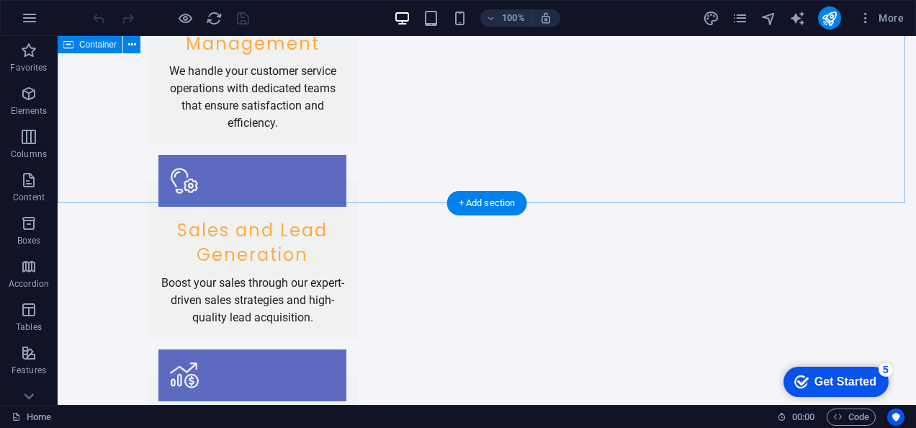
scroll to position [1784, 0]
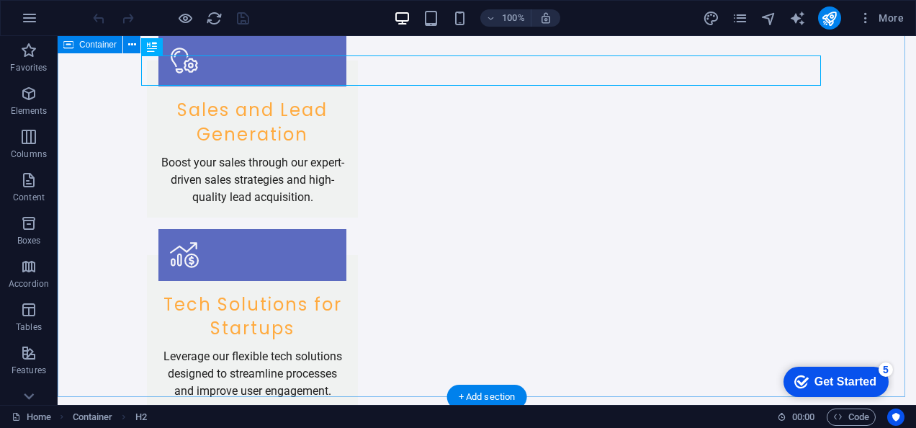
scroll to position [1934, 0]
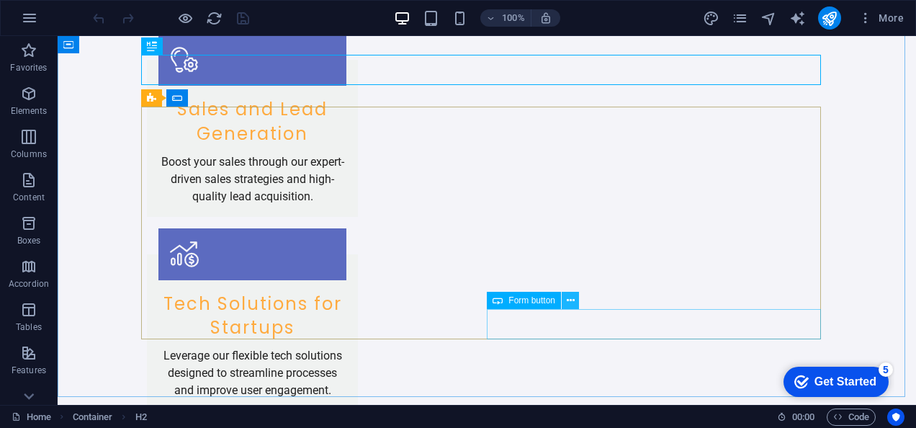
click at [573, 298] on icon at bounding box center [571, 300] width 8 height 15
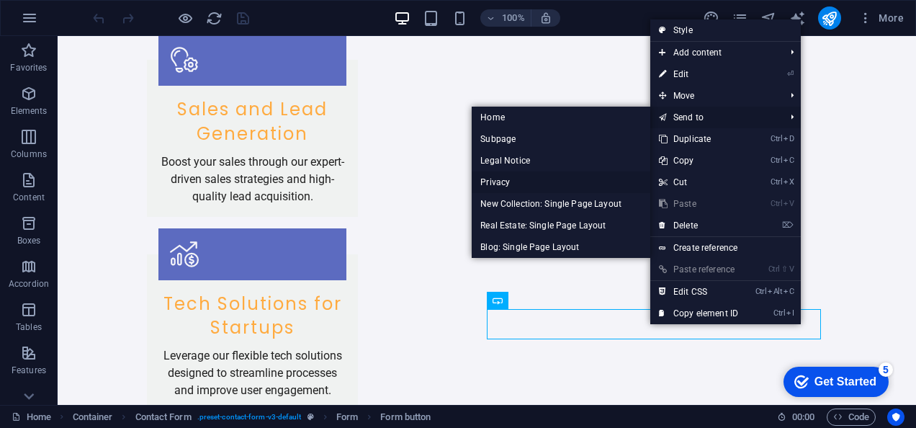
click at [503, 184] on link "Privacy" at bounding box center [561, 182] width 179 height 22
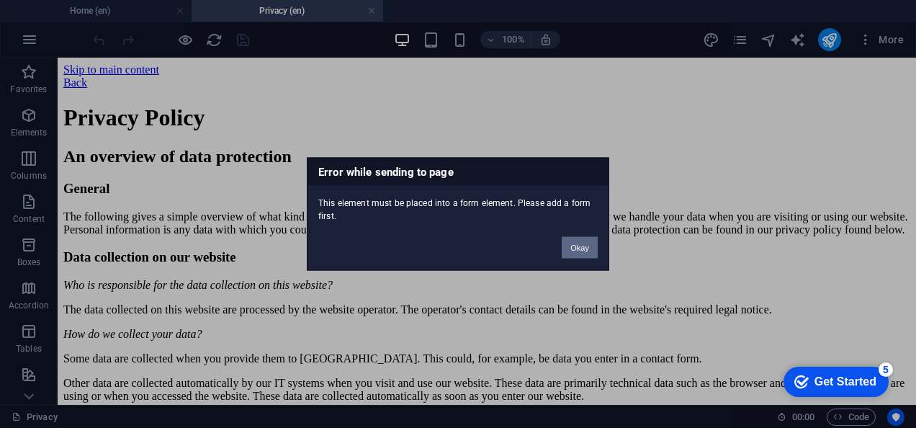
scroll to position [0, 0]
drag, startPoint x: 503, startPoint y: 184, endPoint x: 414, endPoint y: 180, distance: 89.4
click at [414, 180] on h3 "Error while sending to page" at bounding box center [458, 171] width 301 height 27
click at [575, 252] on button "Okay" at bounding box center [580, 248] width 36 height 22
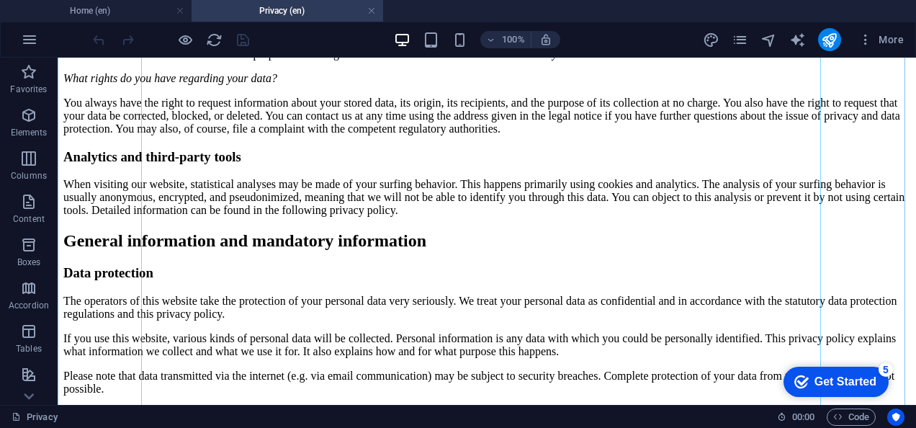
scroll to position [393, 0]
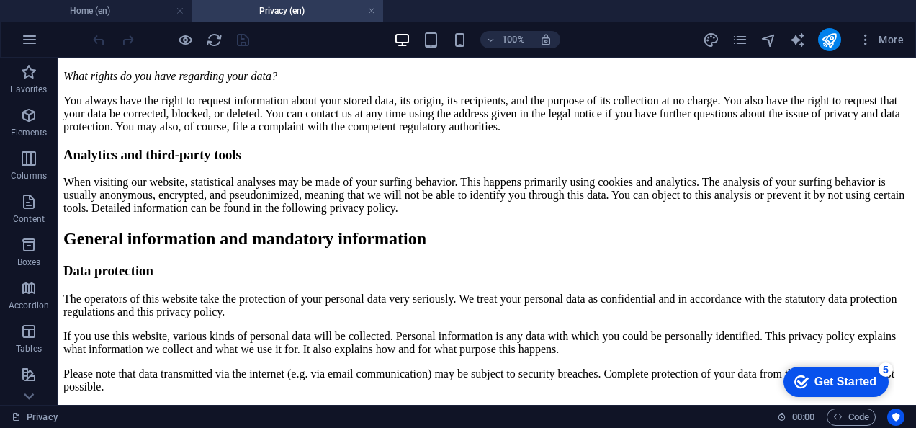
click at [376, 17] on h4 "Privacy (en)" at bounding box center [288, 11] width 192 height 16
click at [370, 12] on link at bounding box center [371, 11] width 9 height 14
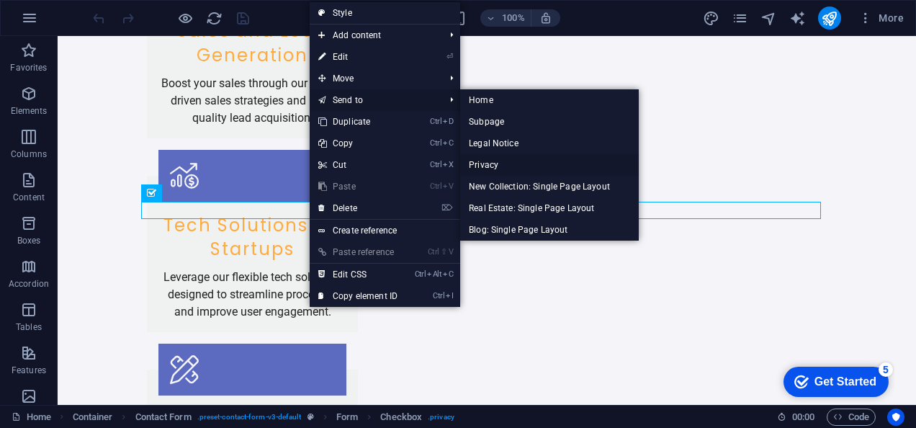
click at [500, 166] on link "Privacy" at bounding box center [549, 165] width 179 height 22
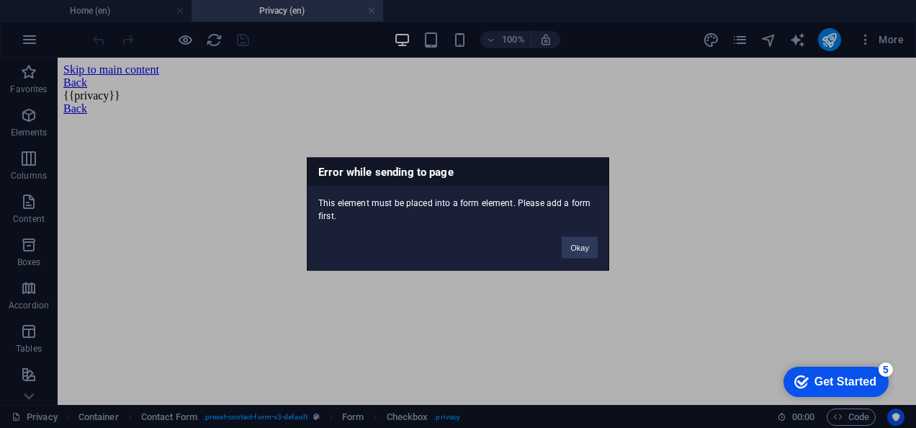
scroll to position [0, 0]
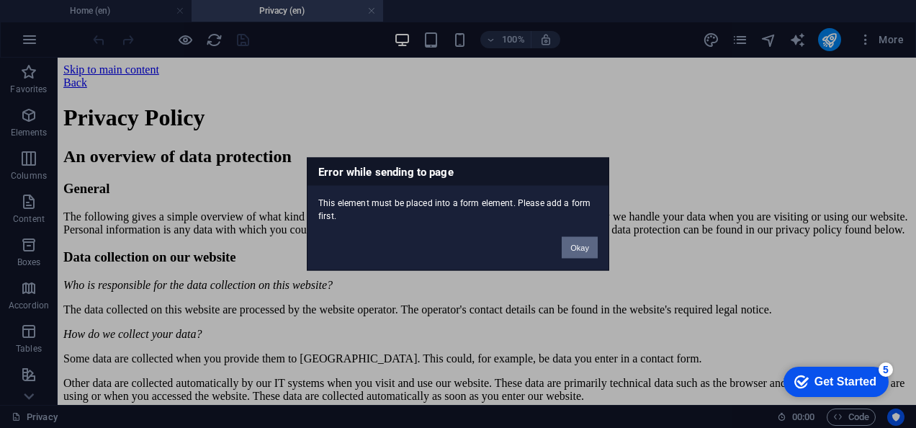
click at [579, 238] on button "Okay" at bounding box center [580, 248] width 36 height 22
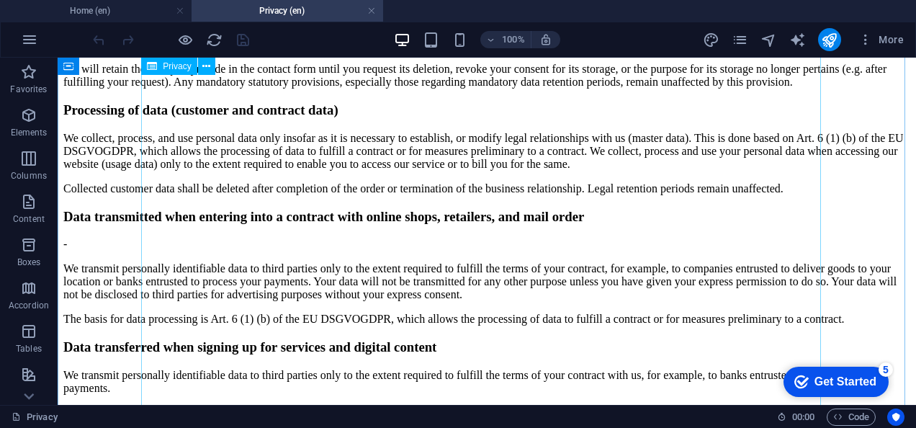
scroll to position [1839, 0]
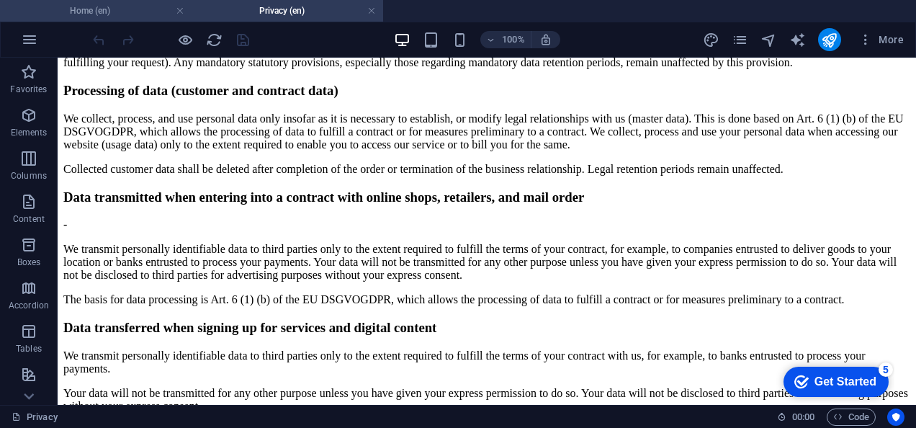
click at [128, 0] on li "Home (en)" at bounding box center [96, 11] width 192 height 22
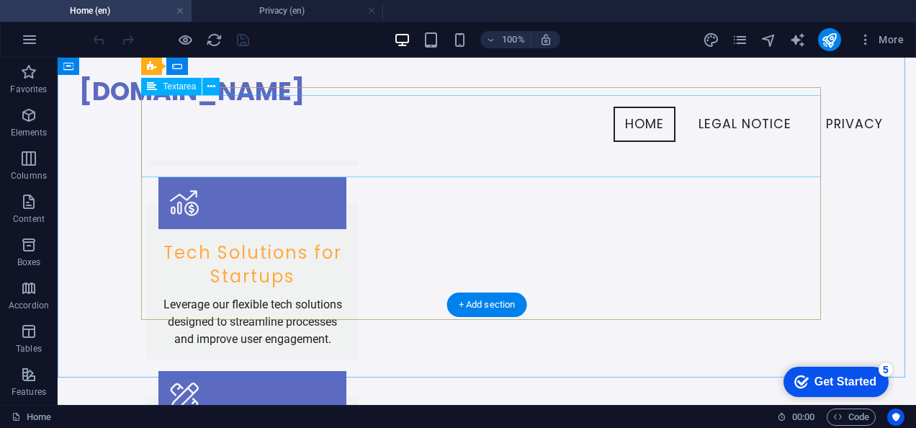
scroll to position [1956, 0]
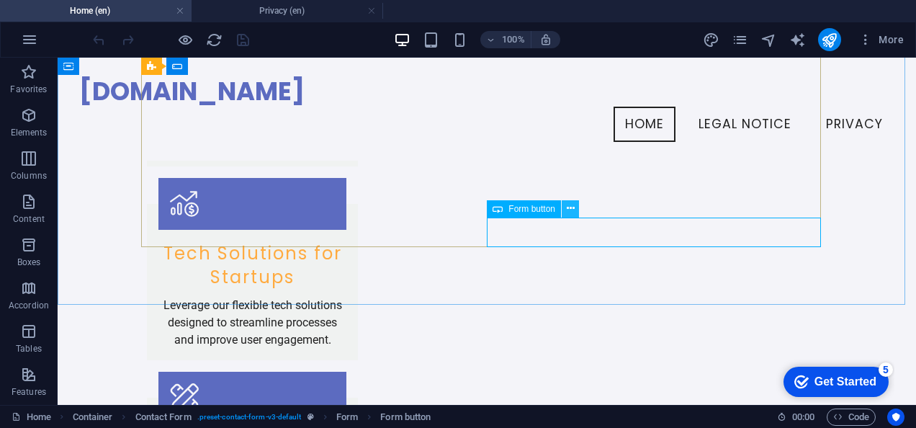
click at [570, 207] on icon at bounding box center [571, 208] width 8 height 15
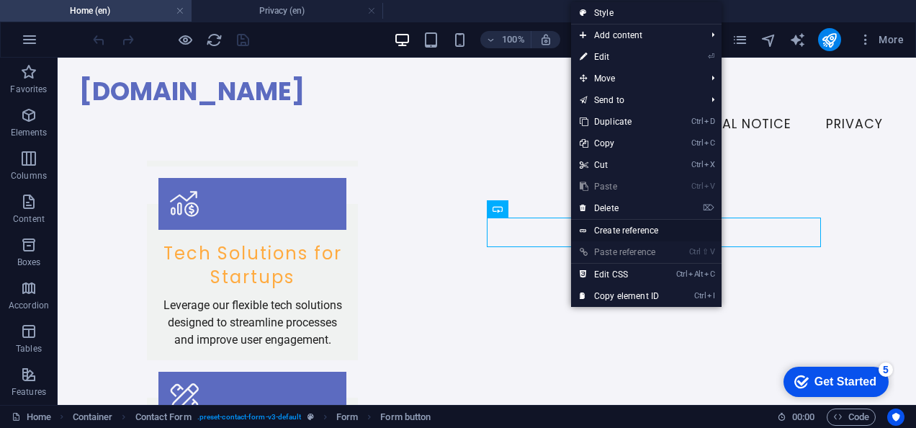
click at [609, 226] on link "Create reference" at bounding box center [646, 231] width 151 height 22
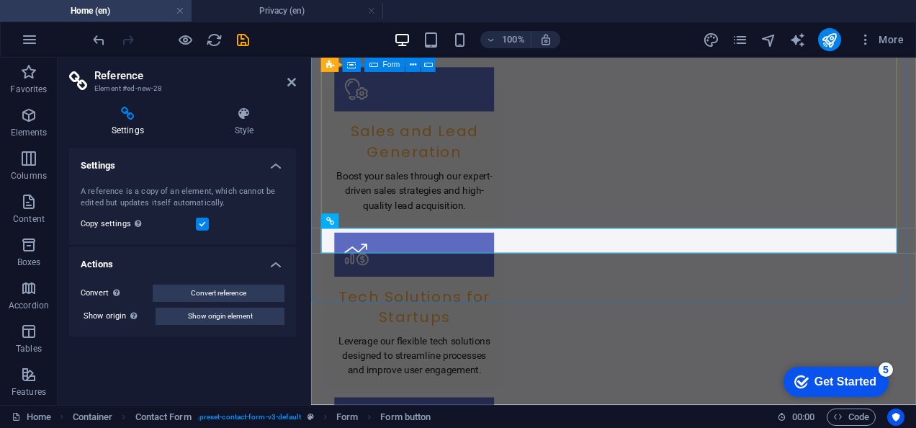
scroll to position [2081, 0]
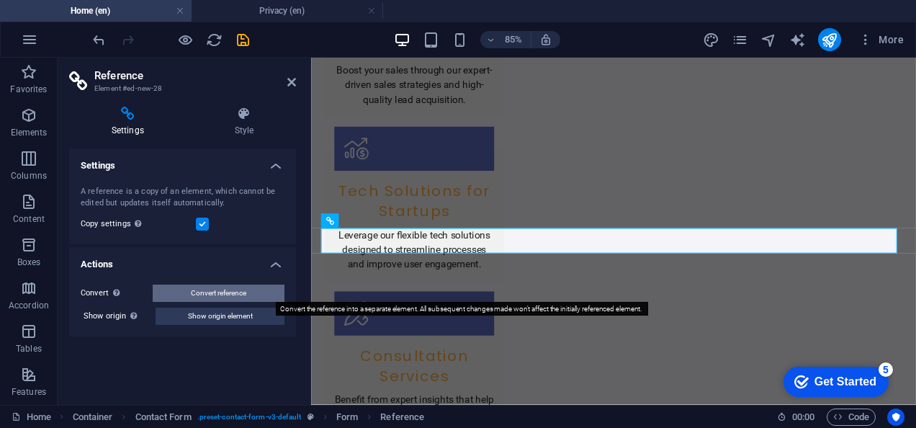
click at [195, 291] on span "Convert reference" at bounding box center [218, 293] width 55 height 17
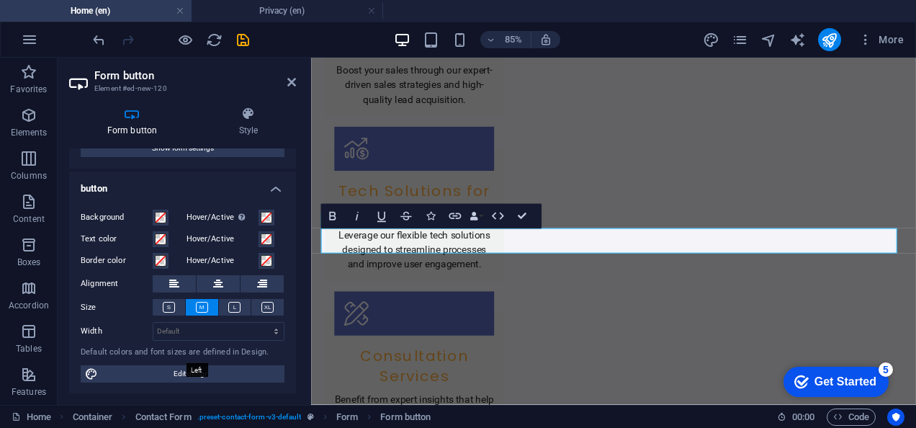
scroll to position [0, 0]
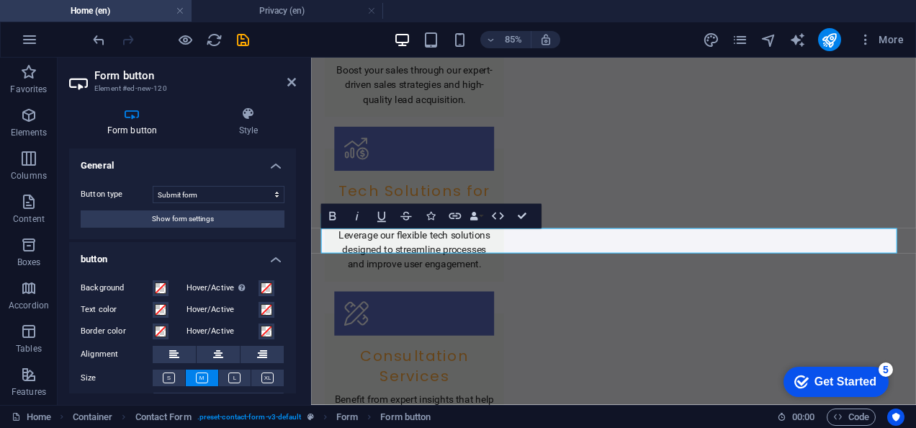
click at [278, 165] on h4 "General" at bounding box center [182, 161] width 227 height 26
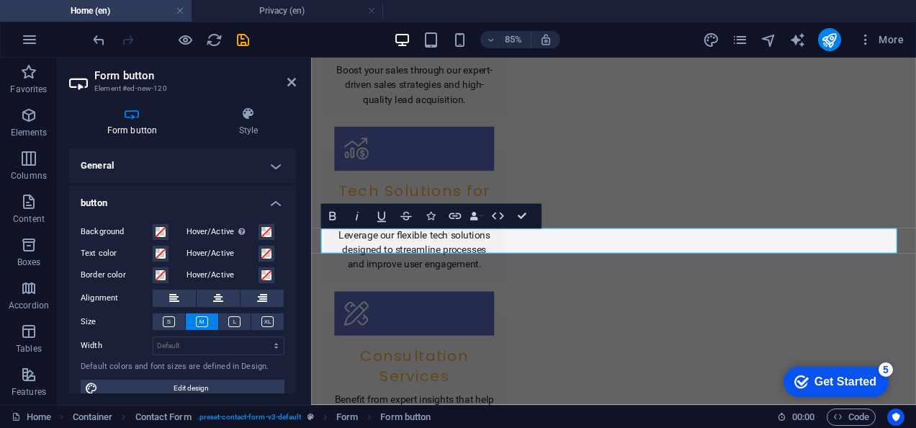
scroll to position [14, 0]
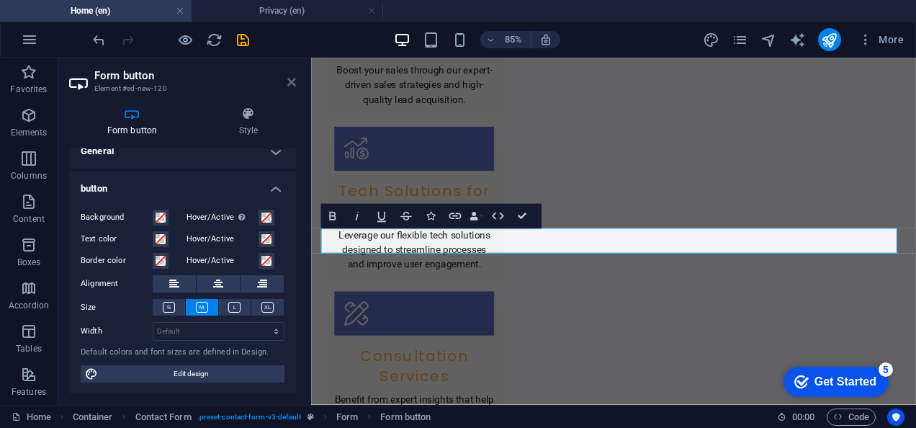
click at [295, 84] on icon at bounding box center [291, 82] width 9 height 12
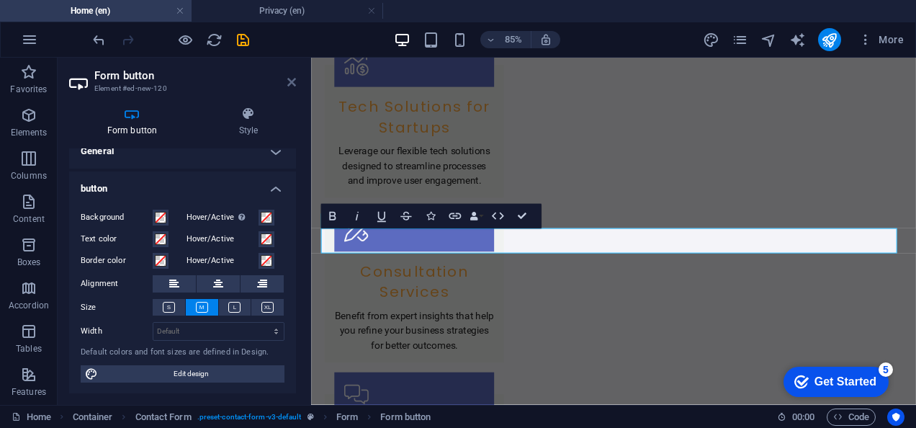
scroll to position [2029, 0]
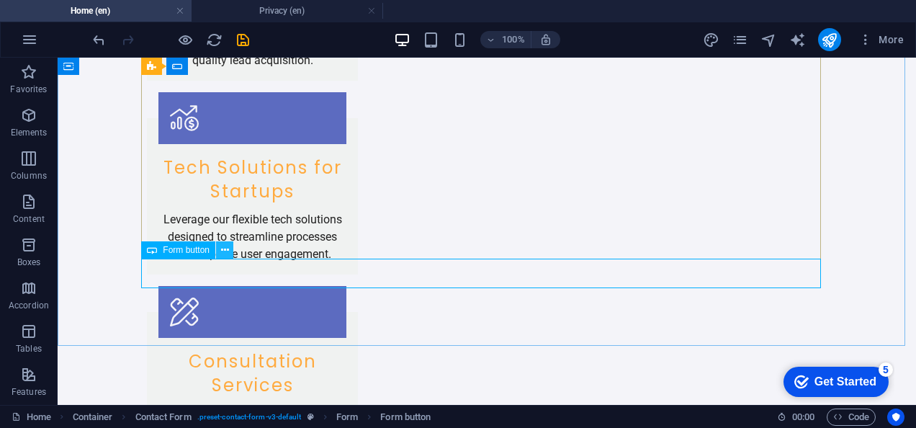
click at [227, 253] on icon at bounding box center [225, 250] width 8 height 15
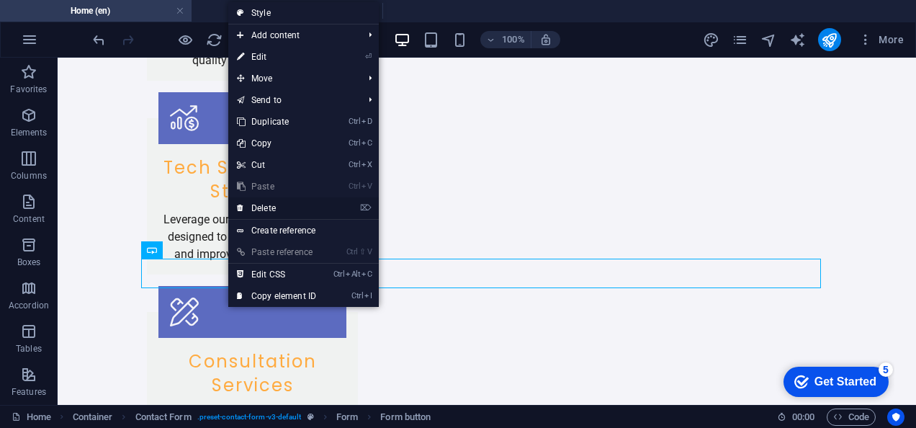
click at [267, 208] on link "⌦ Delete" at bounding box center [276, 208] width 97 height 22
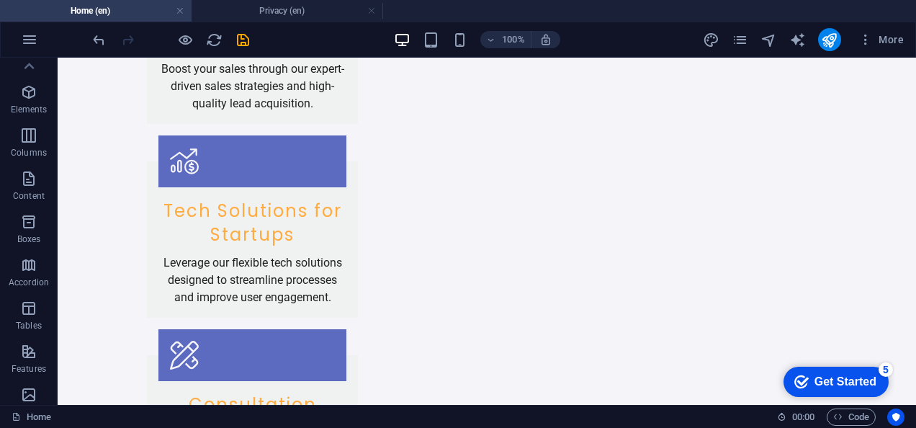
scroll to position [0, 0]
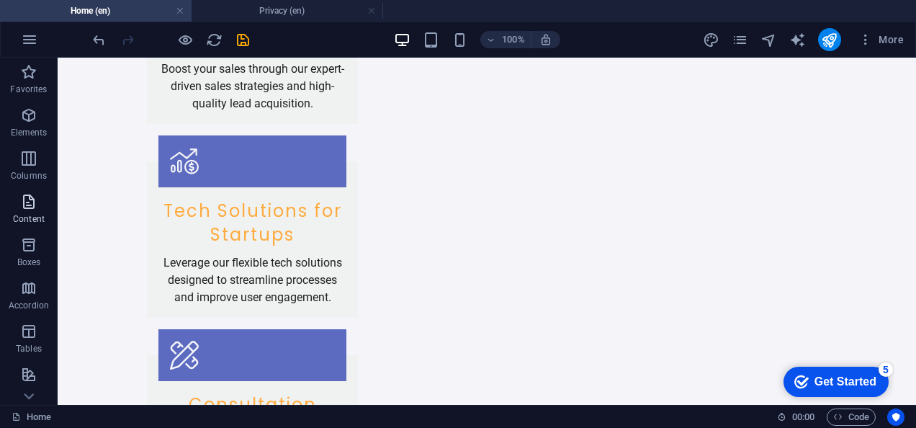
click at [33, 202] on icon "button" at bounding box center [28, 201] width 17 height 17
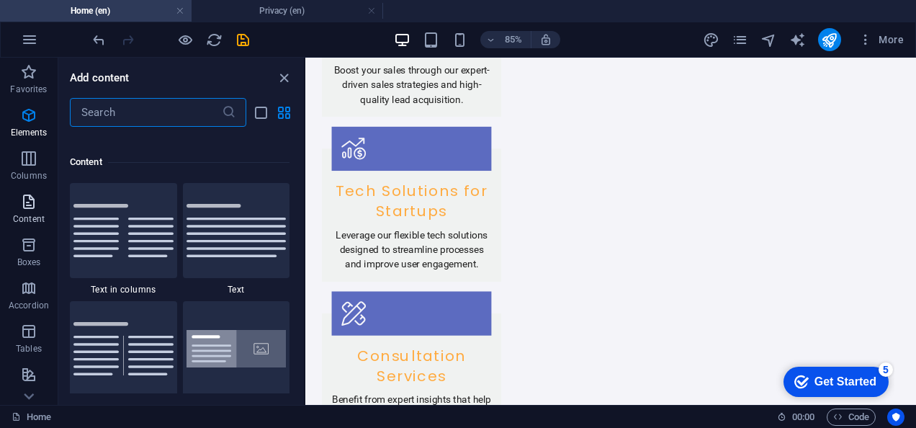
scroll to position [2521, 0]
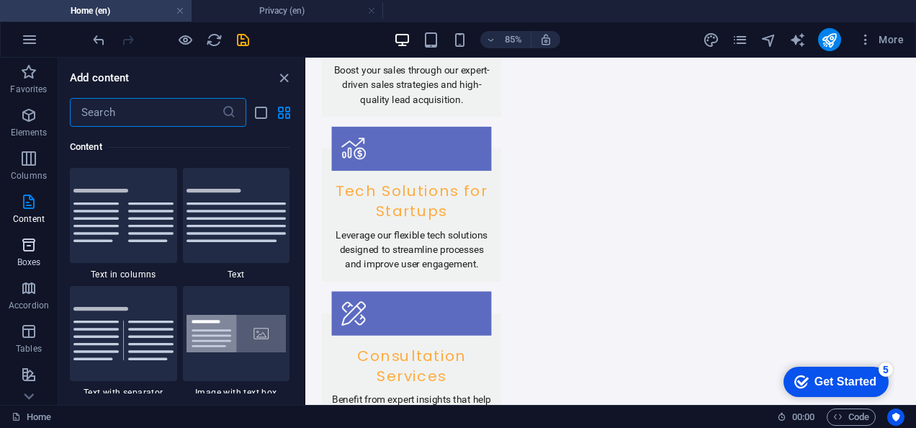
click at [28, 245] on icon "button" at bounding box center [28, 244] width 17 height 17
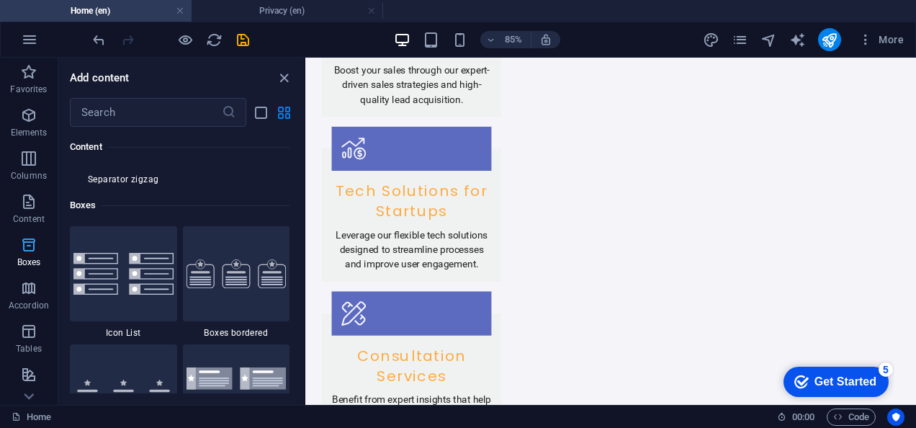
scroll to position [3974, 0]
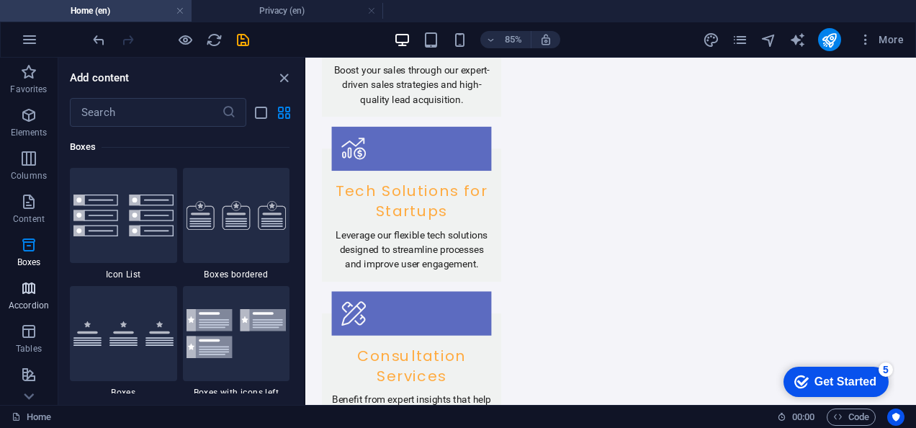
click at [27, 295] on icon "button" at bounding box center [28, 288] width 17 height 17
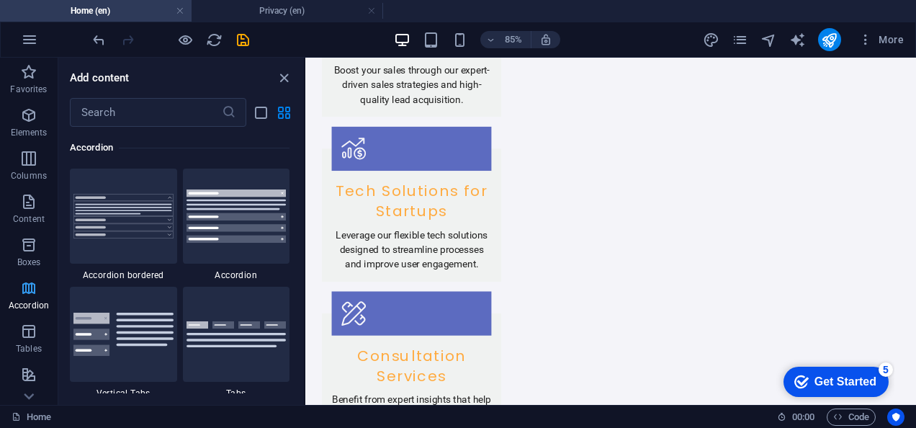
scroll to position [4599, 0]
click at [25, 332] on icon "button" at bounding box center [28, 331] width 17 height 17
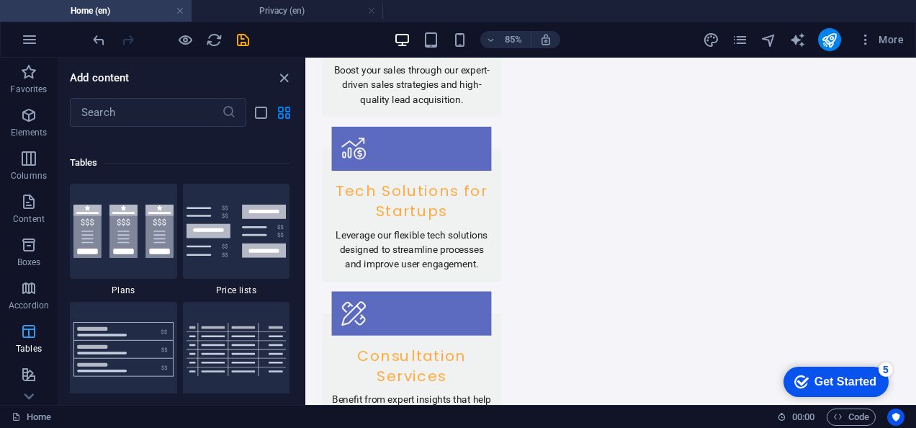
scroll to position [4990, 0]
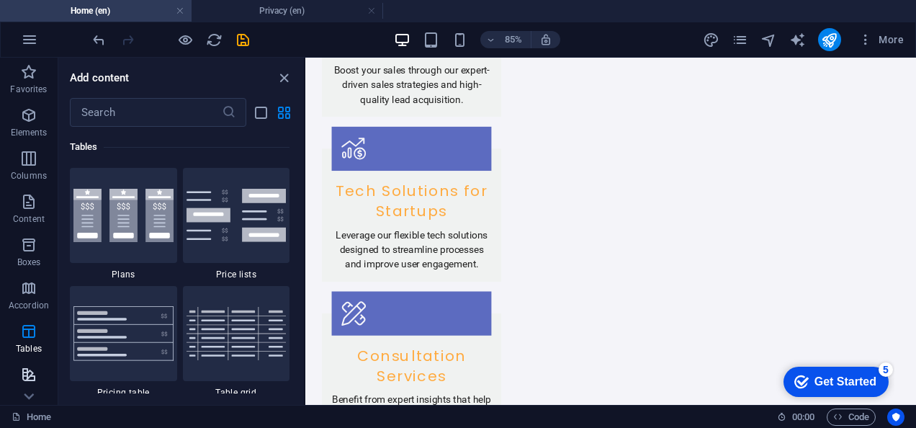
click at [29, 368] on icon "button" at bounding box center [28, 374] width 17 height 17
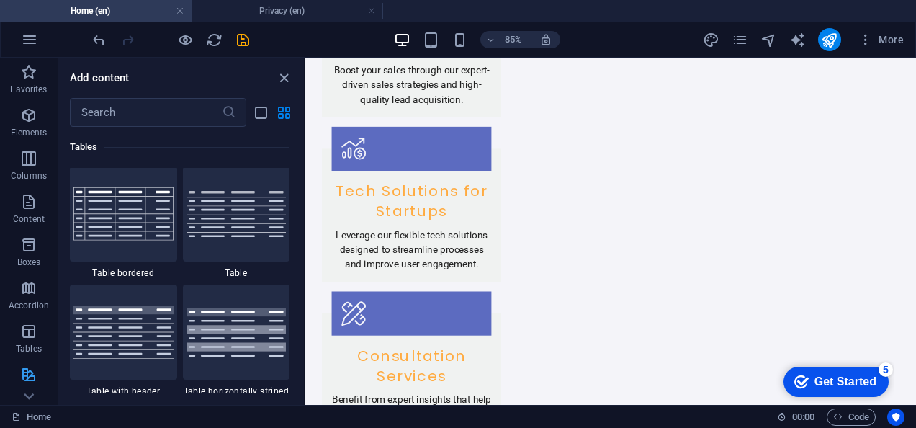
scroll to position [5616, 0]
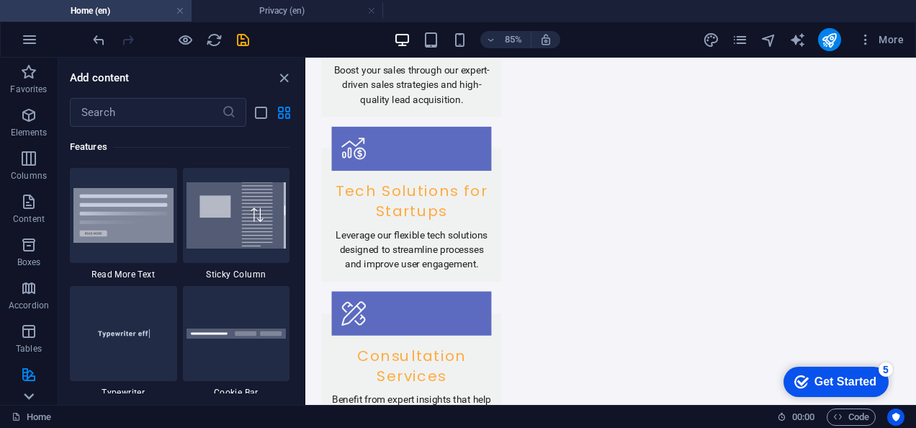
click at [28, 69] on icon at bounding box center [29, 66] width 10 height 6
click at [30, 372] on icon "button" at bounding box center [28, 375] width 17 height 17
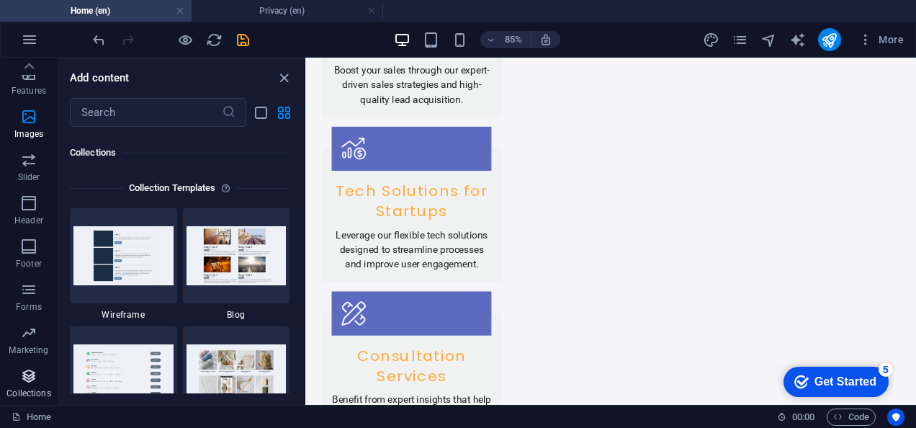
scroll to position [13188, 0]
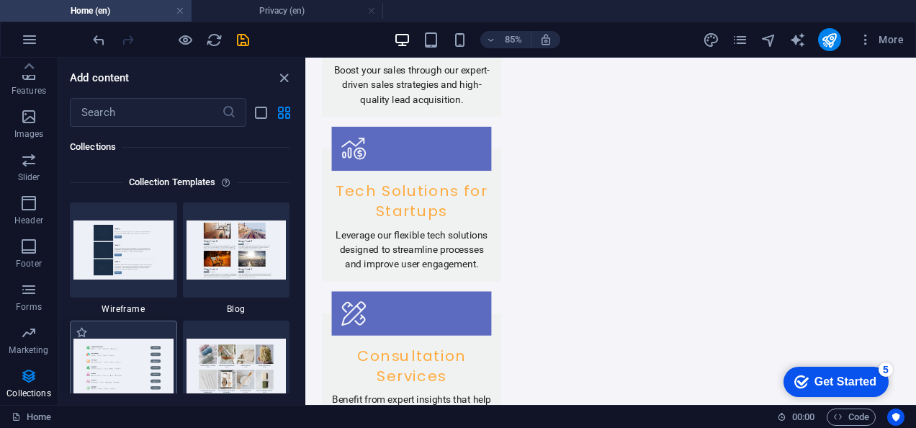
click at [97, 371] on img at bounding box center [123, 368] width 100 height 58
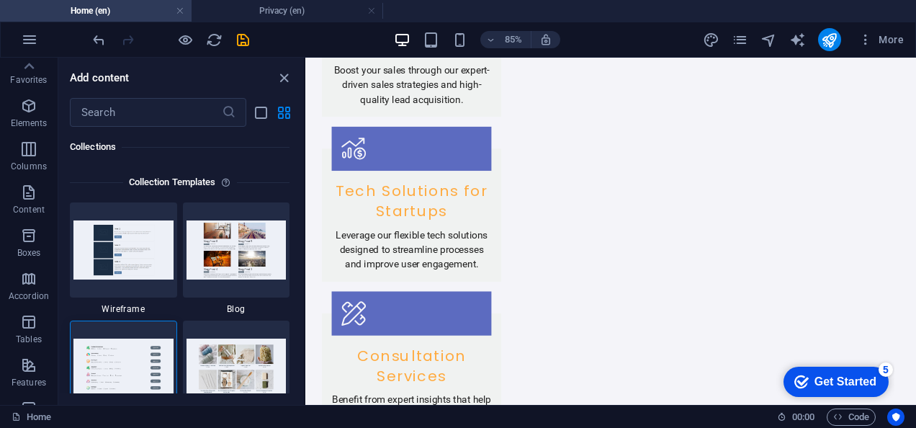
scroll to position [0, 0]
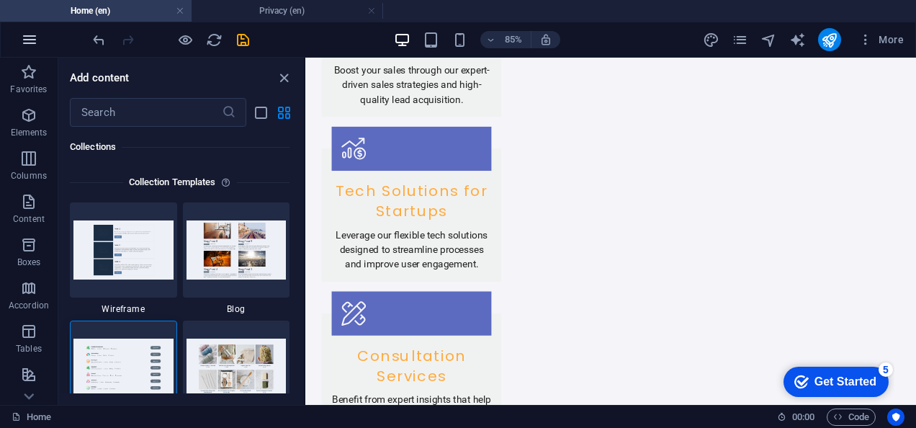
click at [29, 39] on icon "button" at bounding box center [29, 39] width 17 height 17
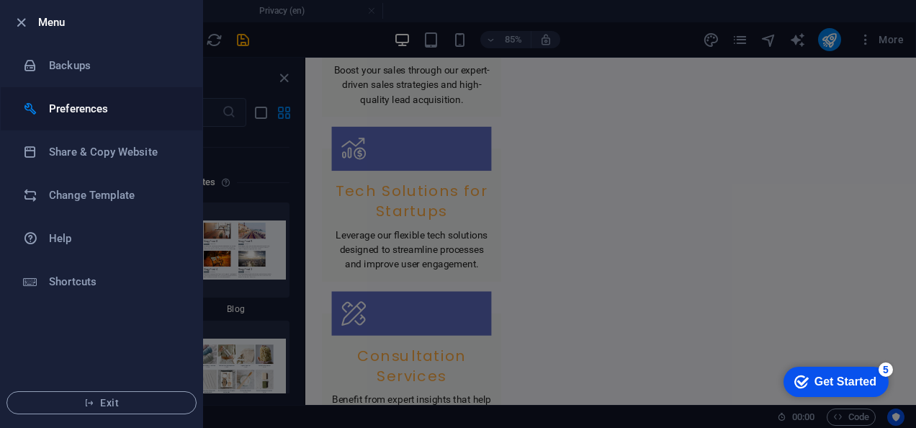
click at [62, 108] on h6 "Preferences" at bounding box center [115, 108] width 133 height 17
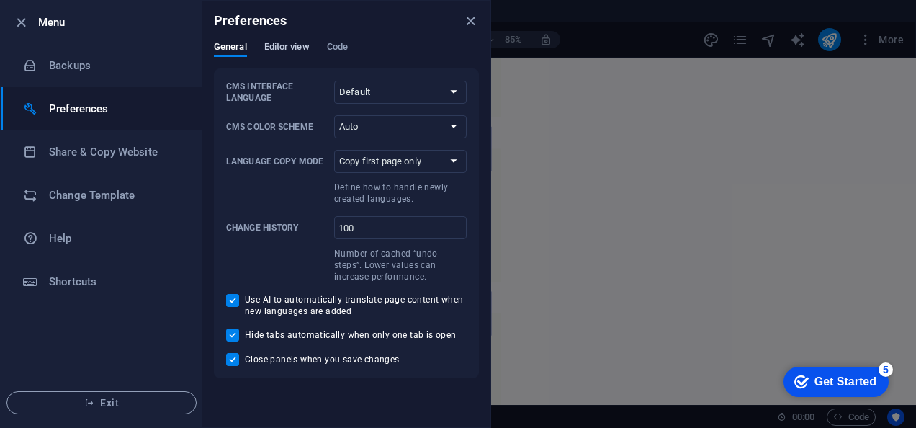
click at [291, 52] on span "Editor view" at bounding box center [286, 48] width 45 height 20
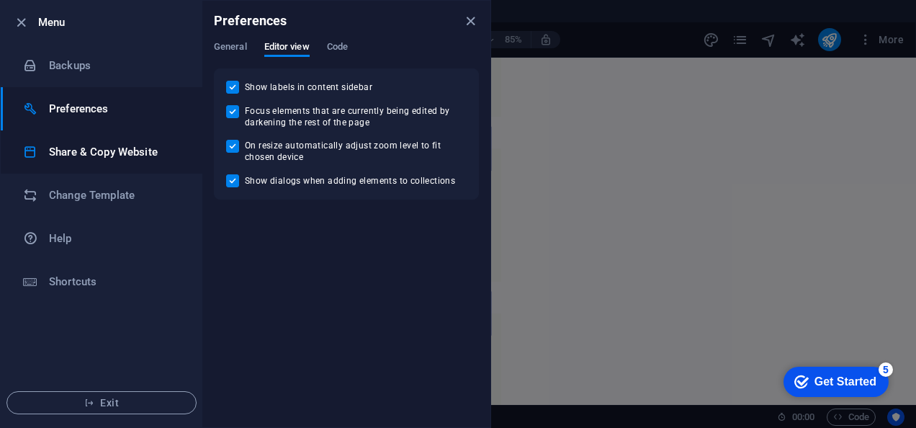
click at [63, 151] on h6 "Share & Copy Website" at bounding box center [115, 151] width 133 height 17
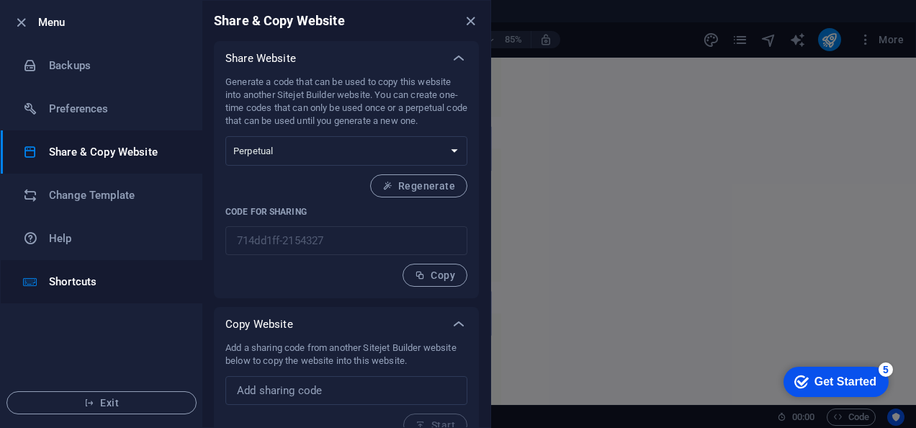
click at [55, 280] on h6 "Shortcuts" at bounding box center [115, 281] width 133 height 17
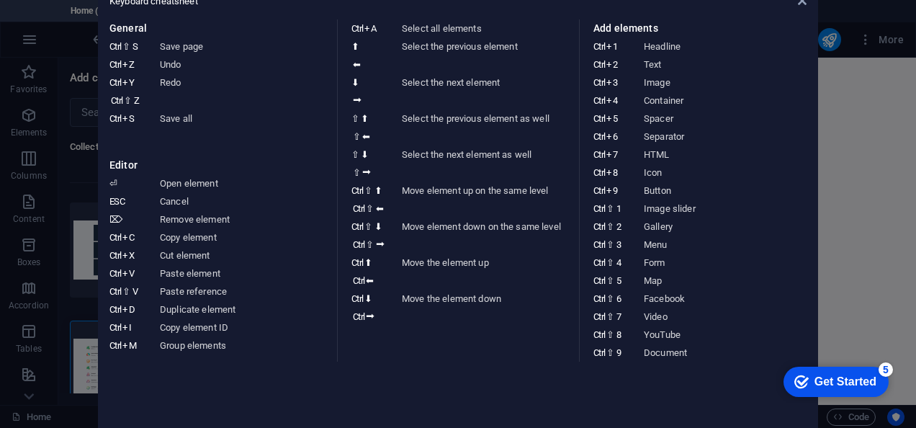
click at [72, 193] on aside "Keyboard cheatsheet General Ctrl ⇧ S Save page Ctrl Z Undo Ctrl Y Ctrl ⇧ Z Redo…" at bounding box center [458, 214] width 916 height 428
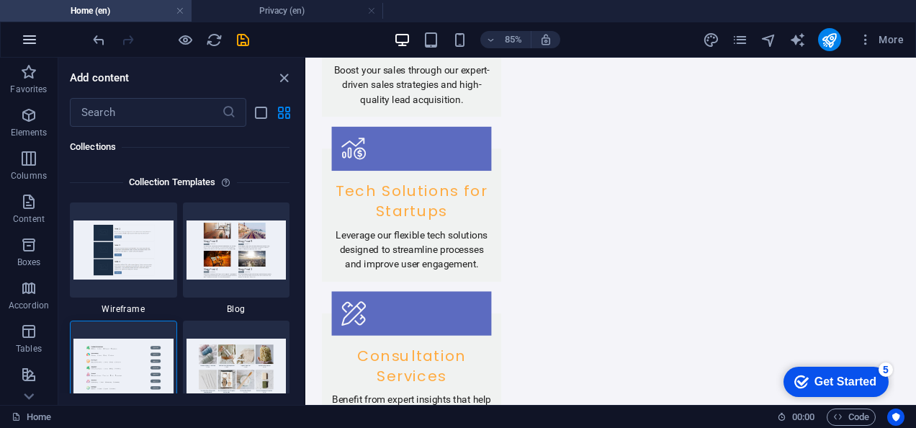
click at [33, 37] on icon "button" at bounding box center [29, 39] width 17 height 17
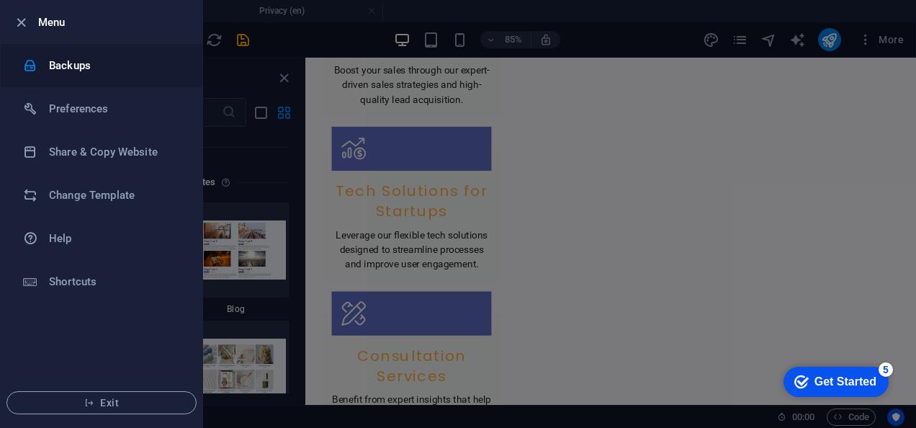
click at [85, 72] on h6 "Backups" at bounding box center [115, 65] width 133 height 17
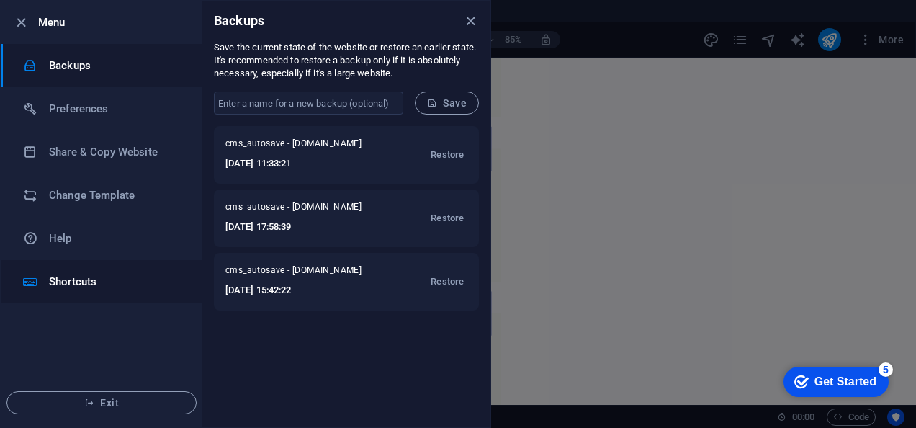
click at [73, 282] on h6 "Shortcuts" at bounding box center [115, 281] width 133 height 17
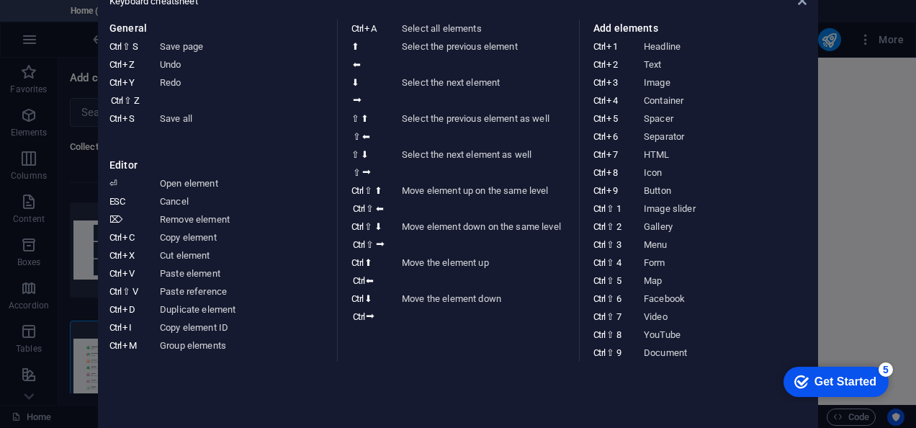
click at [17, 42] on aside "Keyboard cheatsheet General Ctrl ⇧ S Save page Ctrl Z Undo Ctrl Y Ctrl ⇧ Z Redo…" at bounding box center [458, 214] width 916 height 428
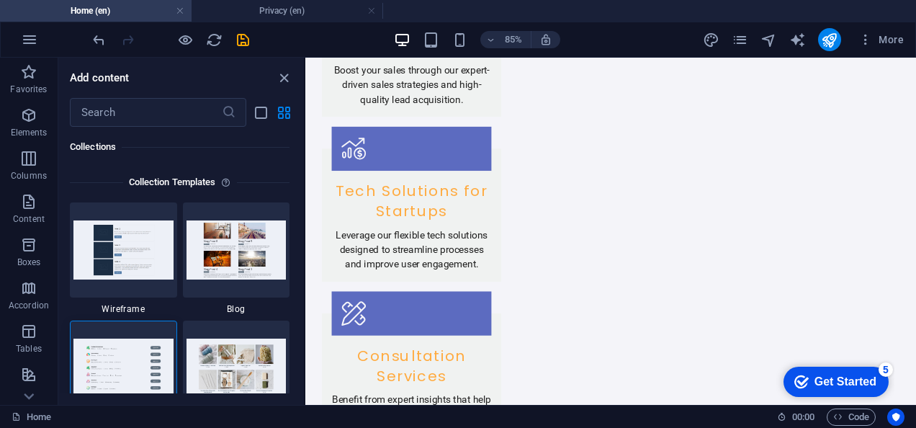
click at [17, 42] on button "button" at bounding box center [29, 39] width 35 height 35
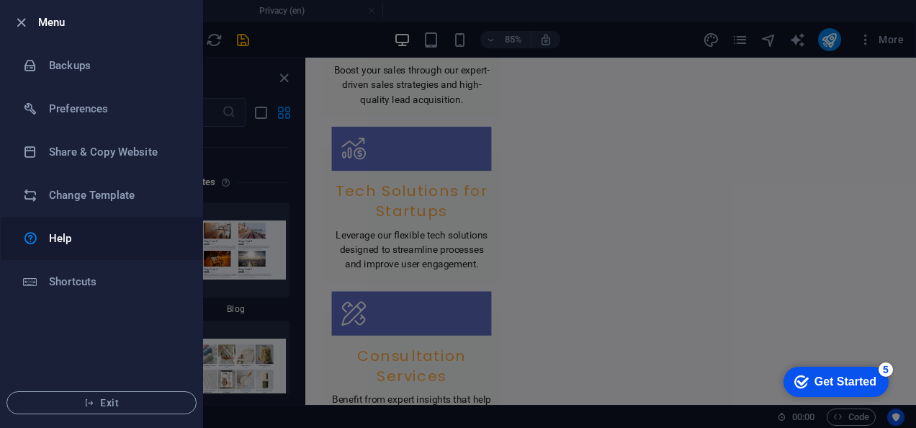
click at [64, 233] on h6 "Help" at bounding box center [115, 238] width 133 height 17
click at [434, 197] on div at bounding box center [458, 214] width 916 height 428
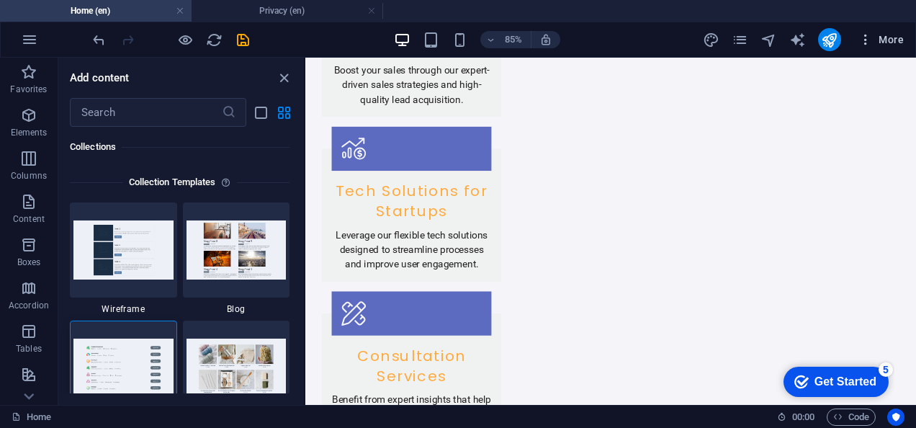
click at [892, 43] on span "More" at bounding box center [881, 39] width 45 height 14
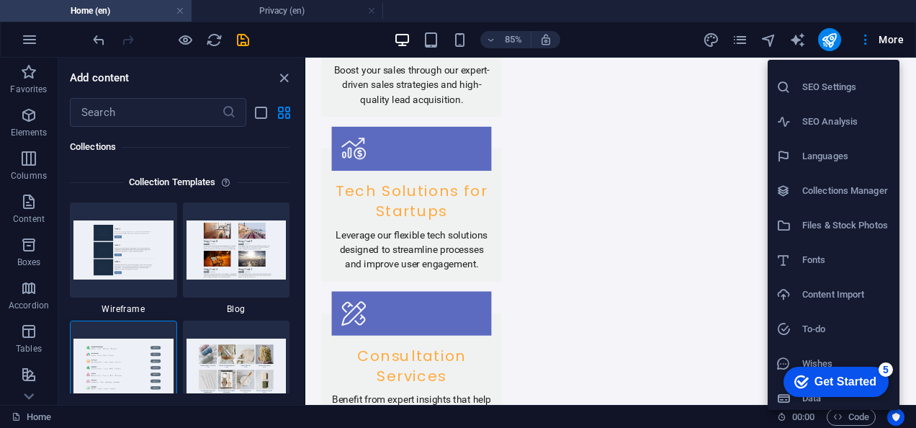
scroll to position [30, 0]
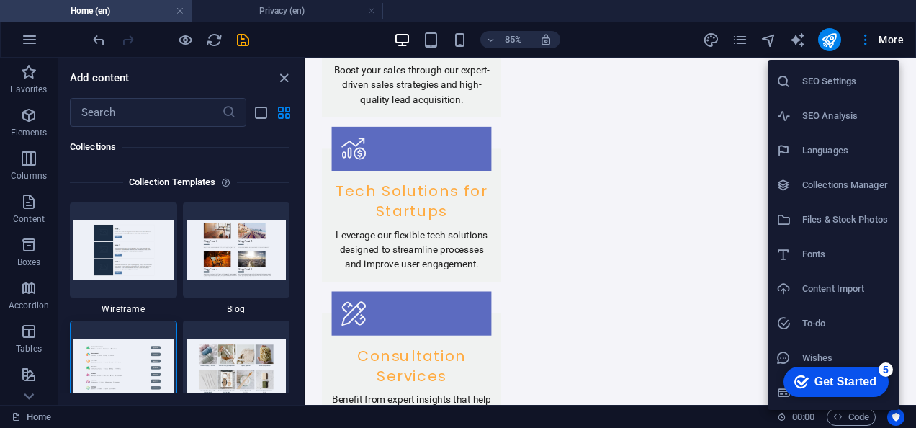
click at [821, 350] on h6 "Wishes" at bounding box center [847, 357] width 89 height 17
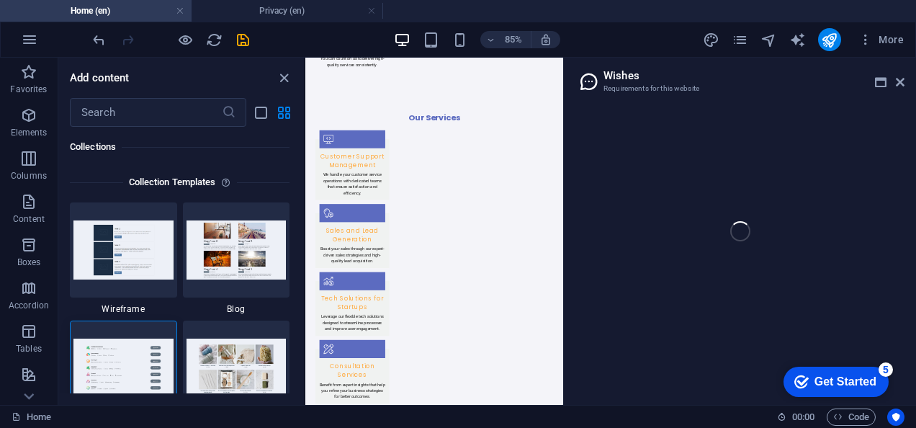
scroll to position [2092, 0]
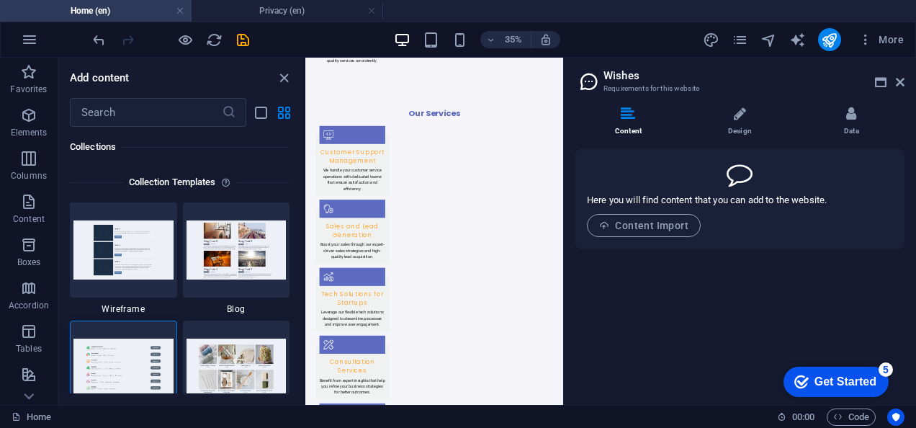
click at [909, 75] on aside "Wishes Requirements for this website Content Design Data Here you will find con…" at bounding box center [739, 231] width 353 height 347
click at [903, 81] on icon at bounding box center [900, 82] width 9 height 12
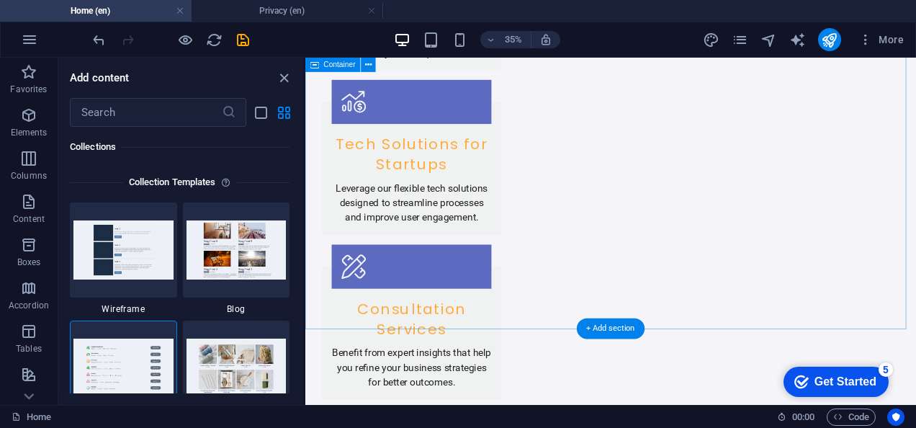
scroll to position [2081, 0]
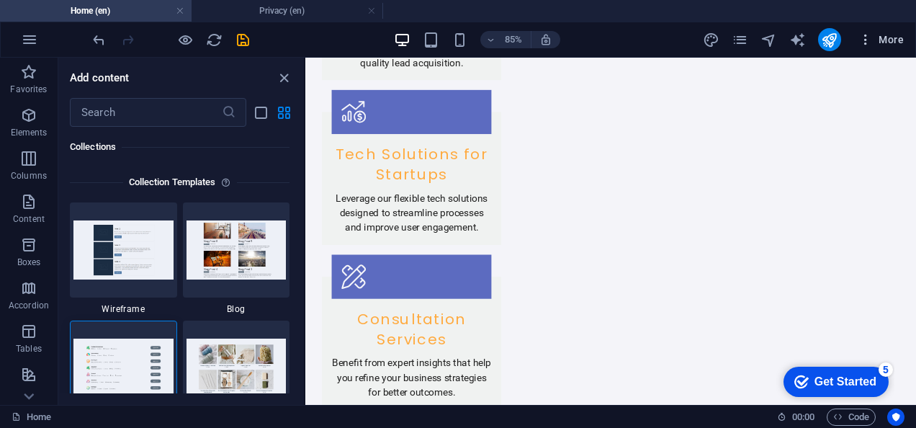
click at [893, 42] on span "More" at bounding box center [881, 39] width 45 height 14
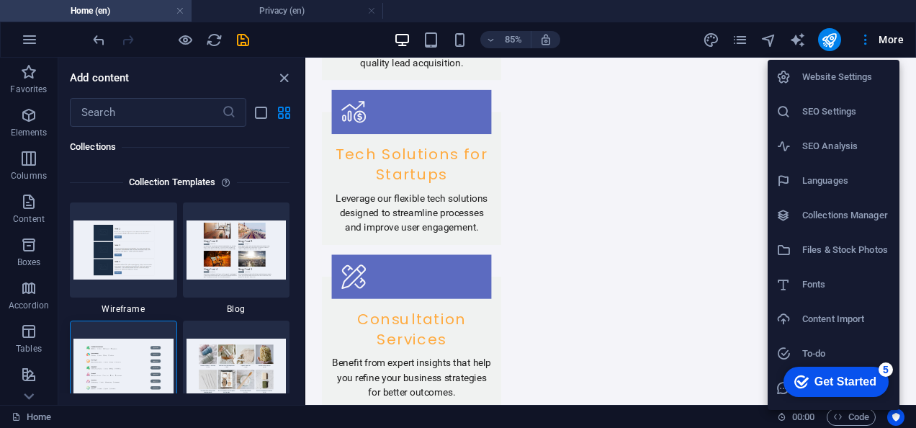
click at [816, 202] on li "Collections Manager" at bounding box center [834, 215] width 132 height 35
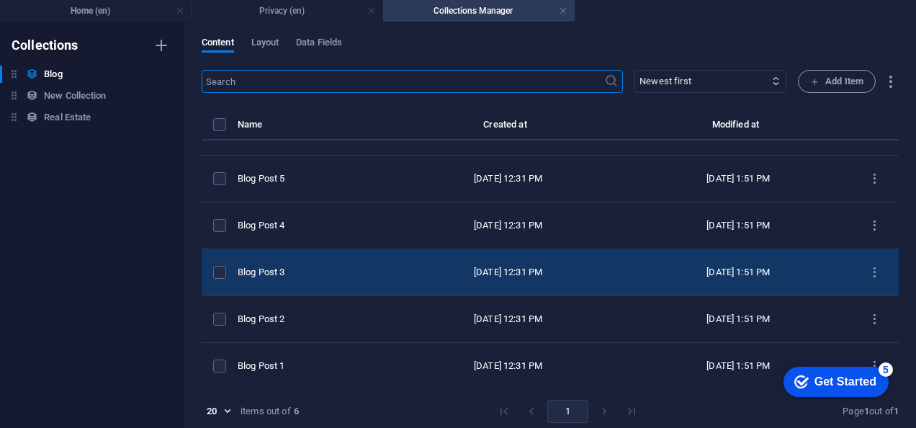
scroll to position [6, 0]
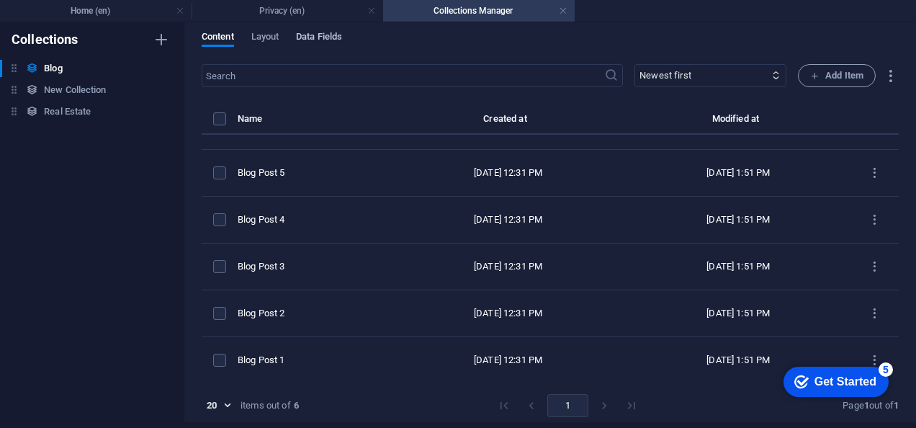
click at [308, 45] on button "Data Fields" at bounding box center [319, 39] width 46 height 16
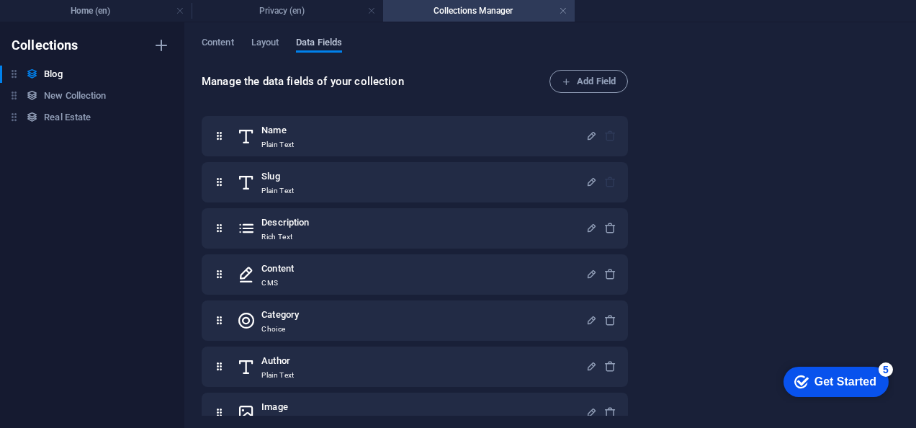
scroll to position [0, 0]
click at [277, 41] on span "Layout" at bounding box center [265, 44] width 28 height 20
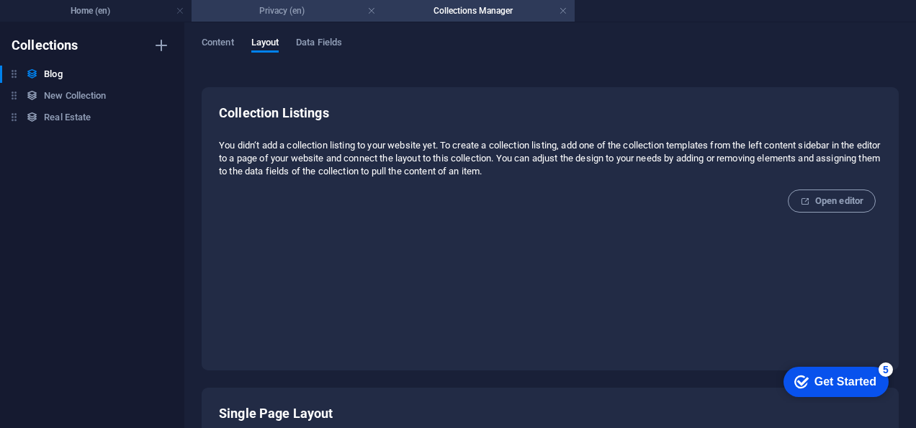
click at [311, 16] on h4 "Privacy (en)" at bounding box center [288, 11] width 192 height 16
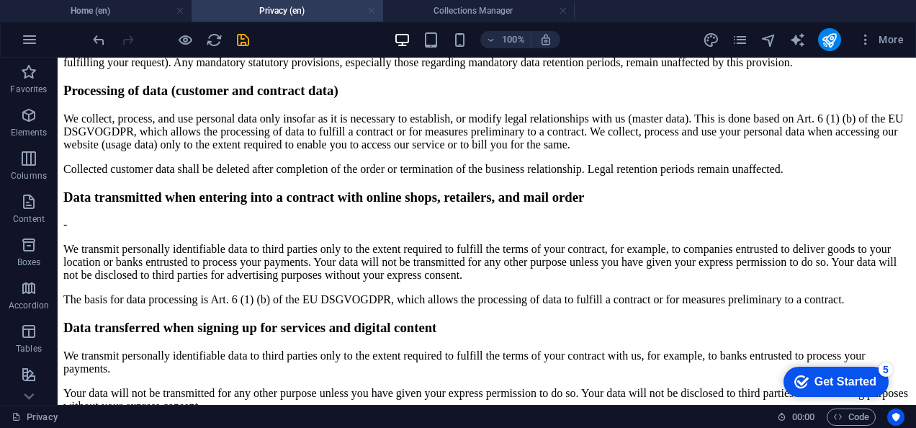
click at [375, 15] on link at bounding box center [371, 11] width 9 height 14
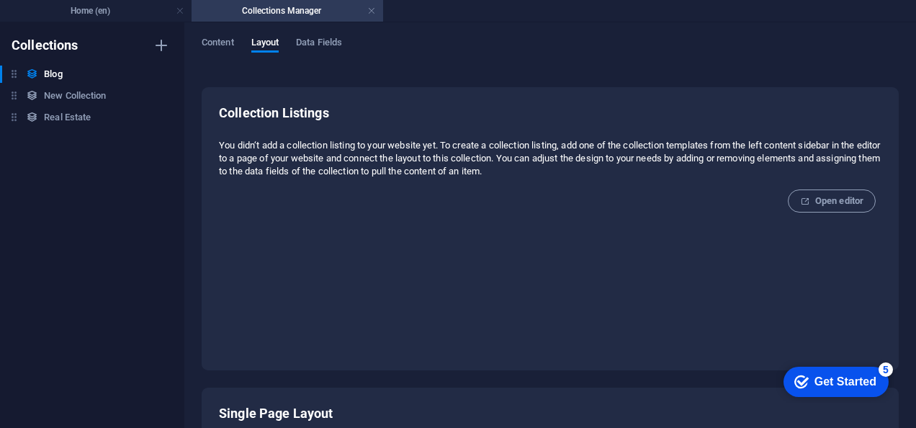
click at [375, 15] on link at bounding box center [371, 11] width 9 height 14
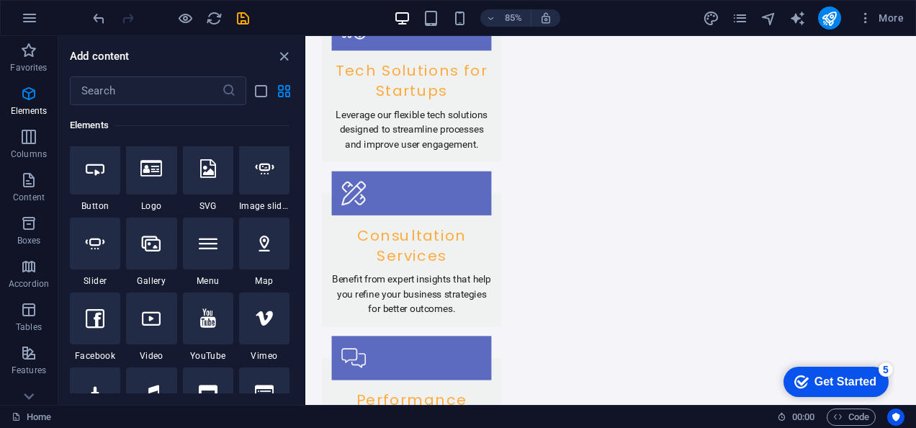
scroll to position [305, 0]
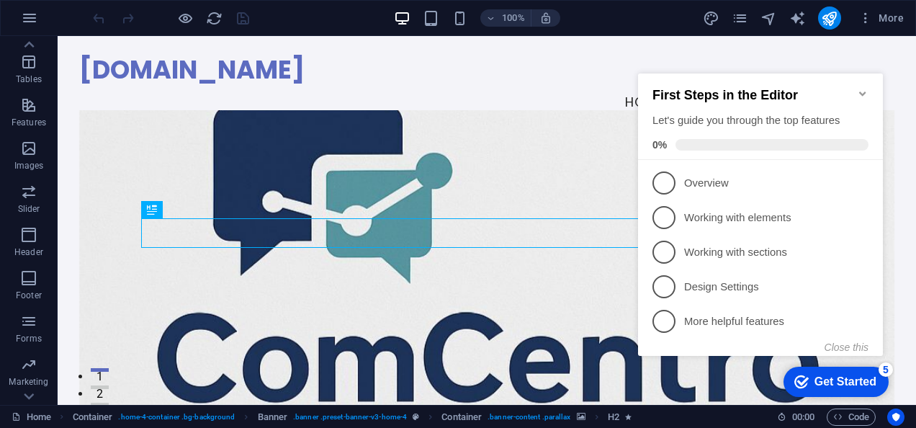
scroll to position [280, 0]
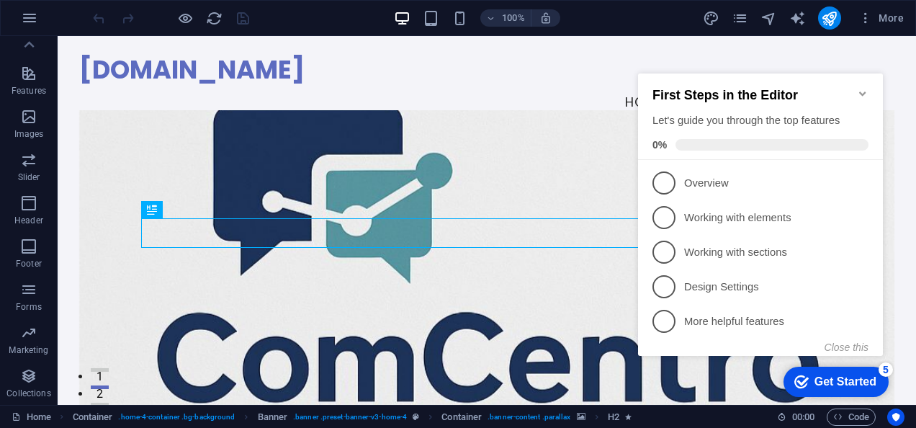
click div "checkmark Get Started 5 First Steps in the Editor Let's guide you through the t…"
click at [867, 88] on icon "Minimize checklist" at bounding box center [863, 94] width 12 height 12
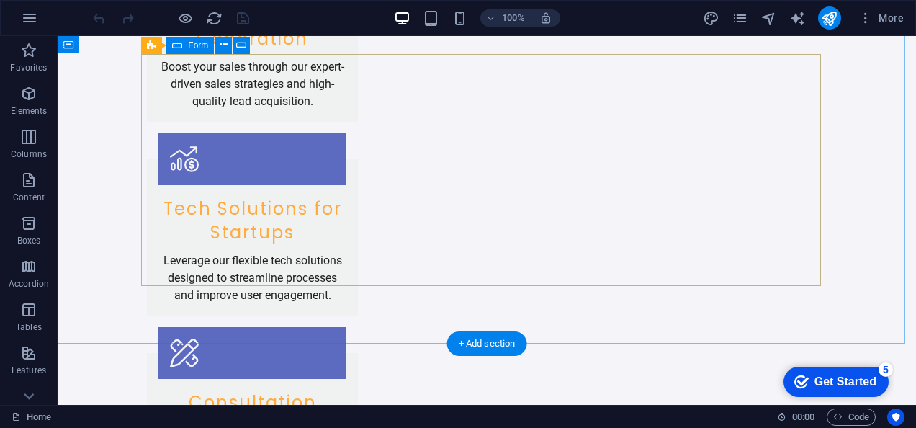
scroll to position [1986, 0]
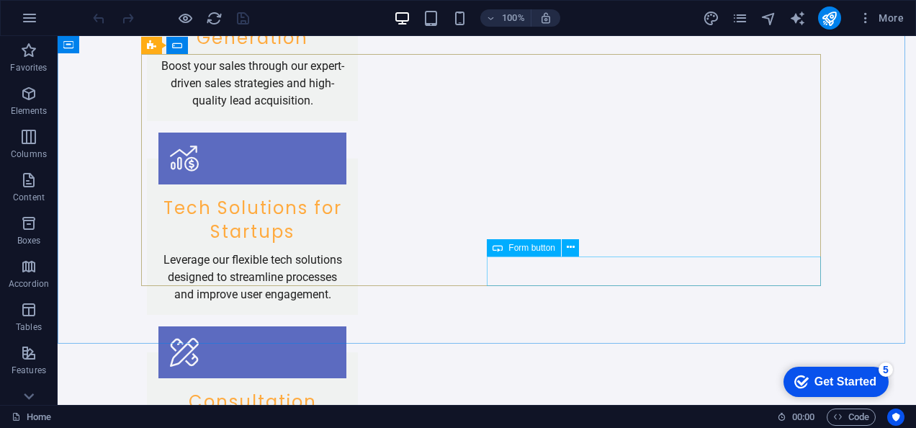
click at [543, 246] on span "Form button" at bounding box center [532, 248] width 47 height 9
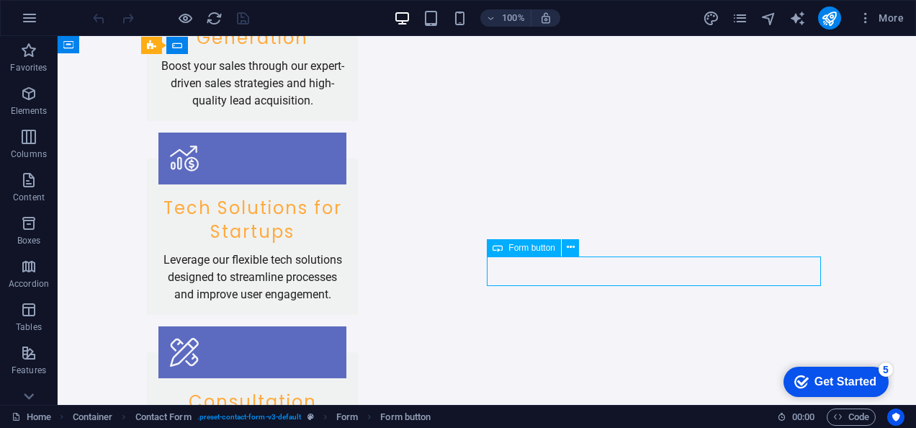
click at [494, 249] on icon at bounding box center [498, 247] width 10 height 17
click at [501, 249] on icon at bounding box center [498, 247] width 10 height 17
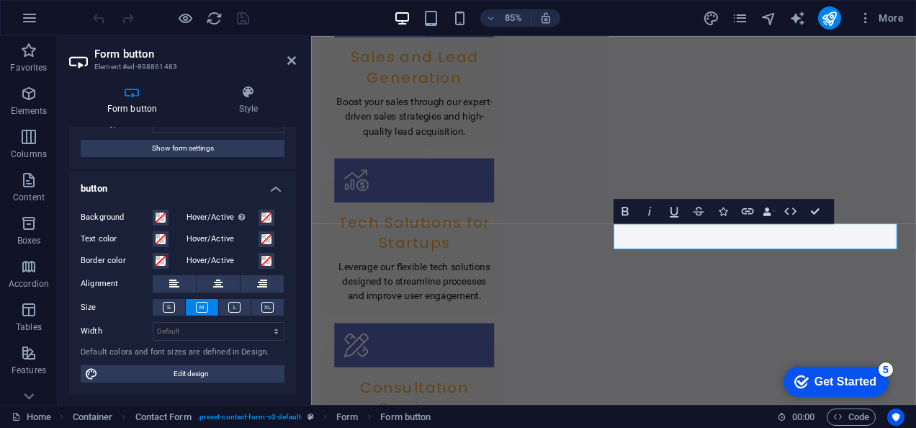
scroll to position [0, 0]
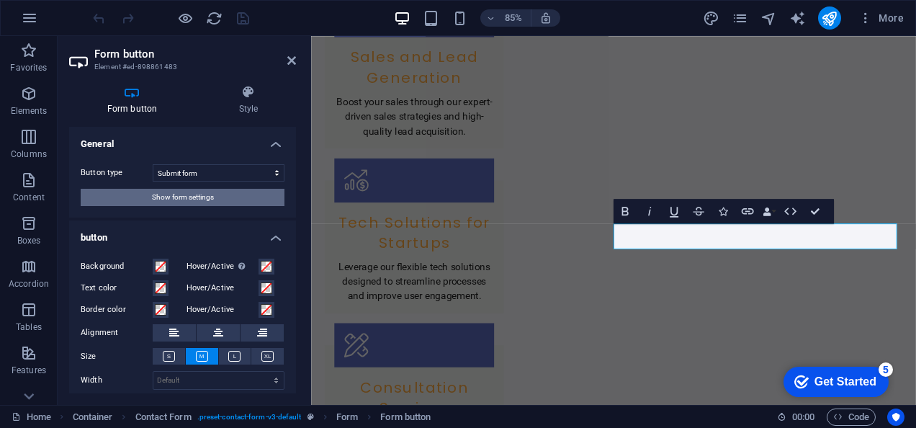
click at [197, 197] on span "Show form settings" at bounding box center [183, 197] width 62 height 17
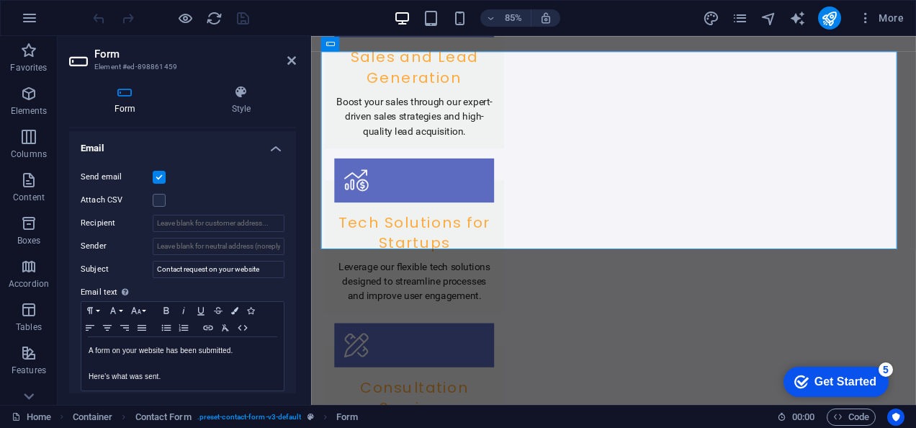
scroll to position [364, 0]
click at [112, 355] on p "A form on your website has been submitted." at bounding box center [183, 351] width 188 height 13
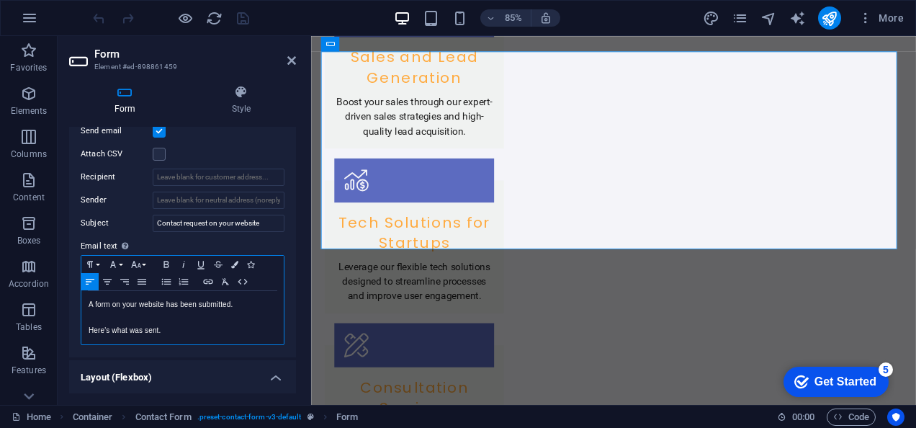
scroll to position [406, 0]
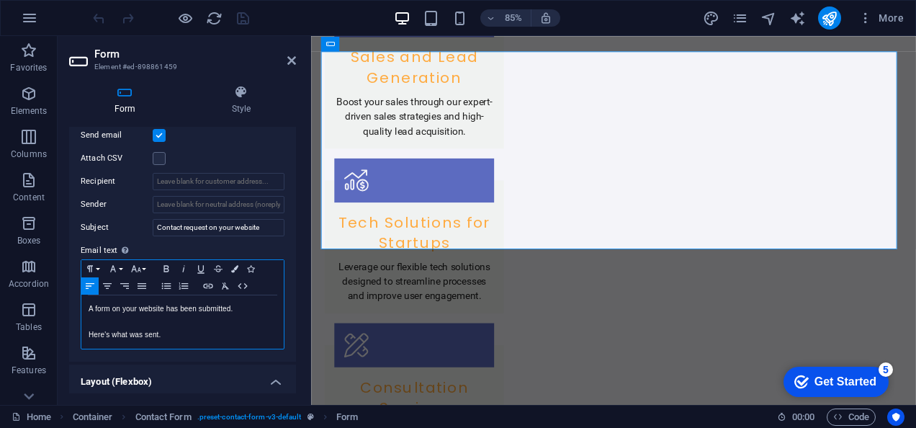
click at [179, 336] on p "Here's what was sent." at bounding box center [183, 335] width 188 height 13
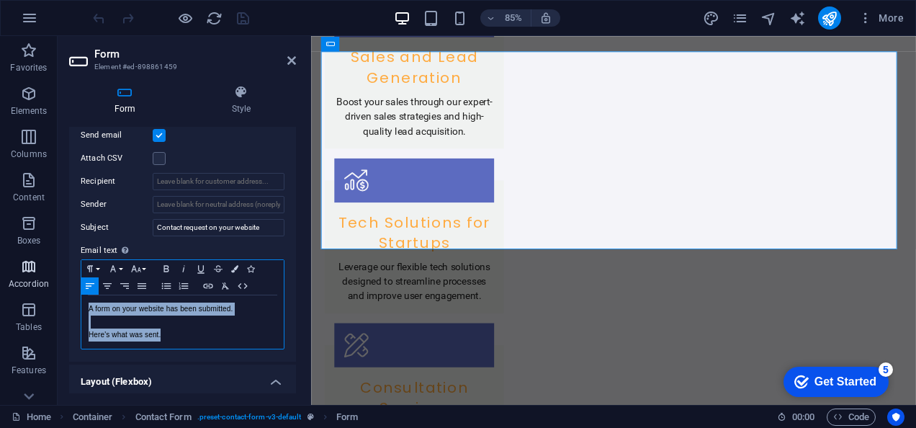
drag, startPoint x: 169, startPoint y: 336, endPoint x: 43, endPoint y: 284, distance: 135.9
click at [43, 284] on section "Favorites Elements Columns Content Boxes Accordion Tables Features Images Slide…" at bounding box center [458, 220] width 916 height 369
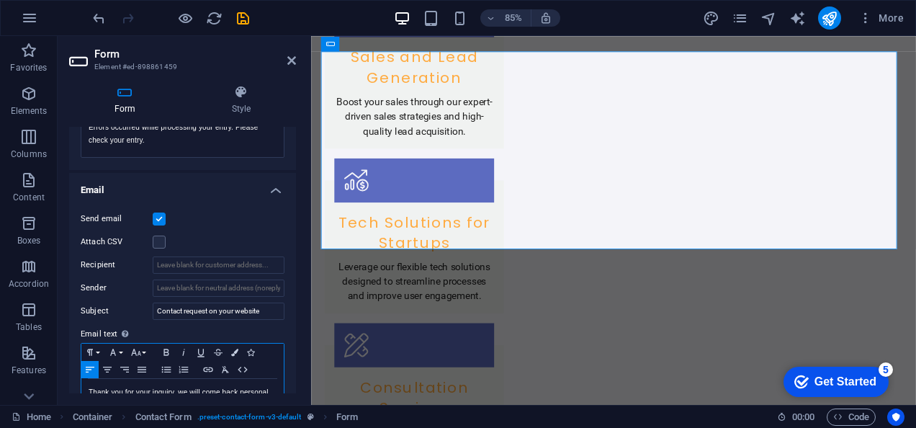
scroll to position [316, 0]
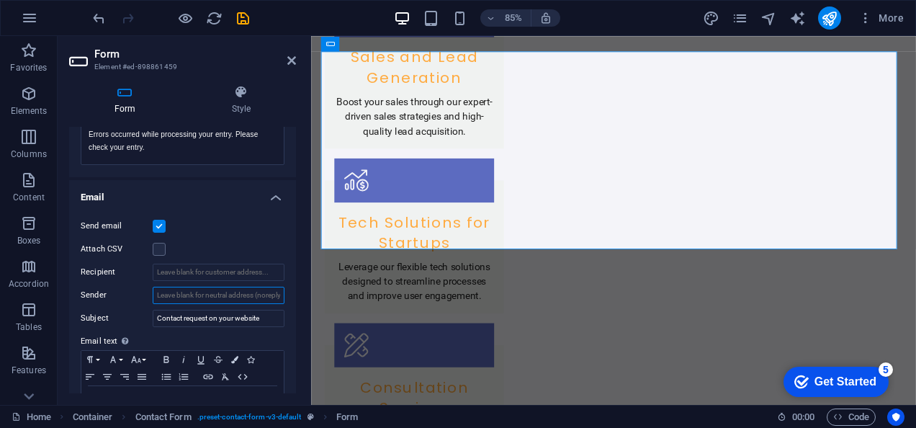
click at [187, 295] on input "Sender" at bounding box center [219, 295] width 132 height 17
click at [190, 272] on input "Recipient" at bounding box center [219, 272] width 132 height 17
type input "g"
type input "[EMAIL_ADDRESS][DOMAIN_NAME]"
click at [184, 300] on input "Sender" at bounding box center [219, 295] width 132 height 17
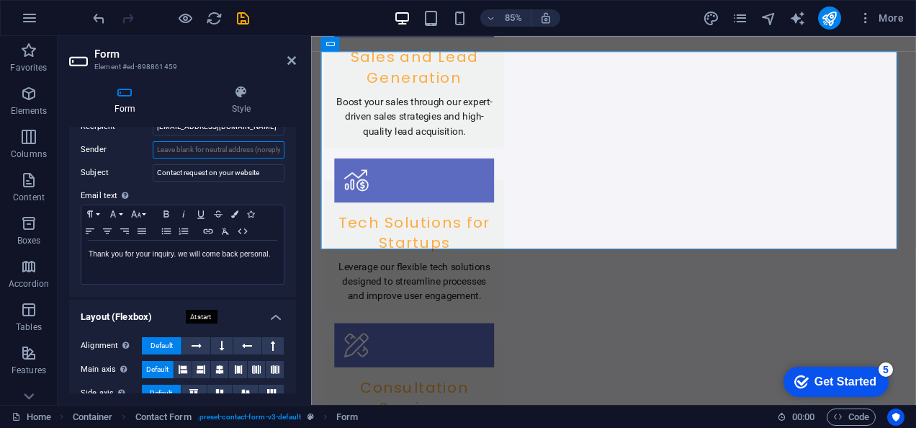
scroll to position [450, 0]
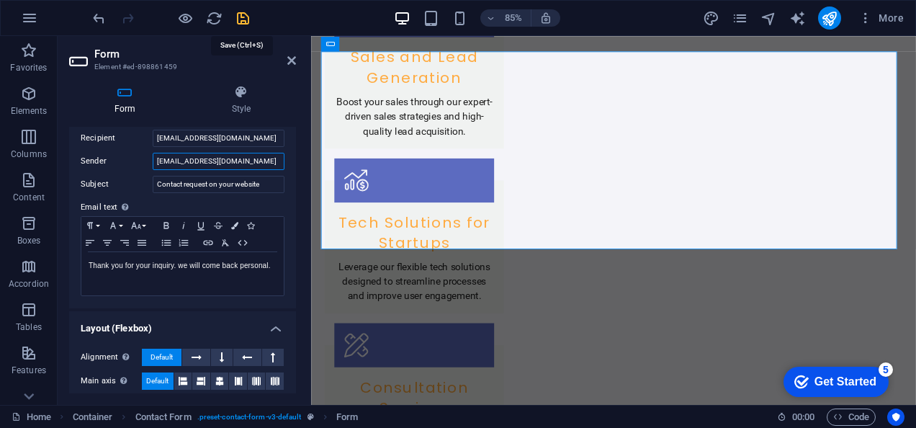
type input "[EMAIL_ADDRESS][DOMAIN_NAME]"
click at [244, 20] on icon "save" at bounding box center [243, 18] width 17 height 17
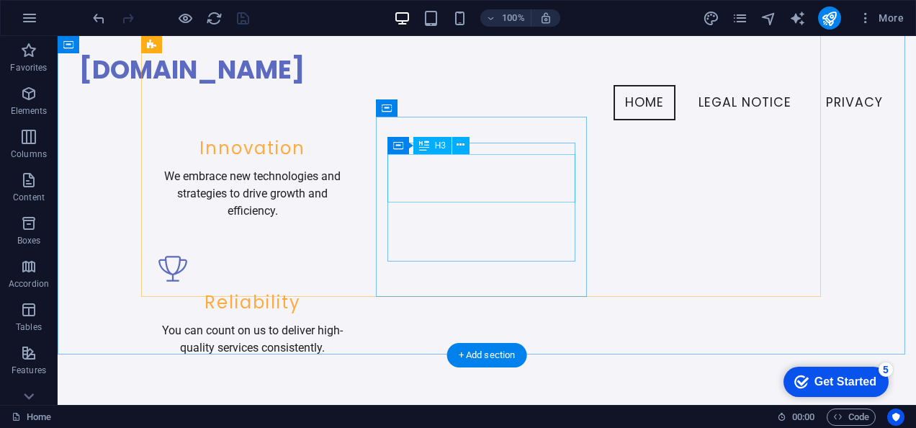
scroll to position [1187, 0]
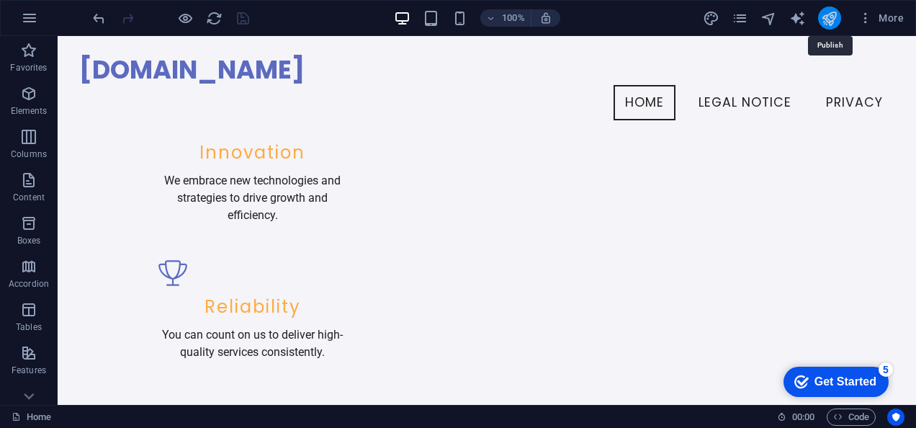
click at [826, 14] on icon "publish" at bounding box center [829, 18] width 17 height 17
